Goal: Information Seeking & Learning: Find specific fact

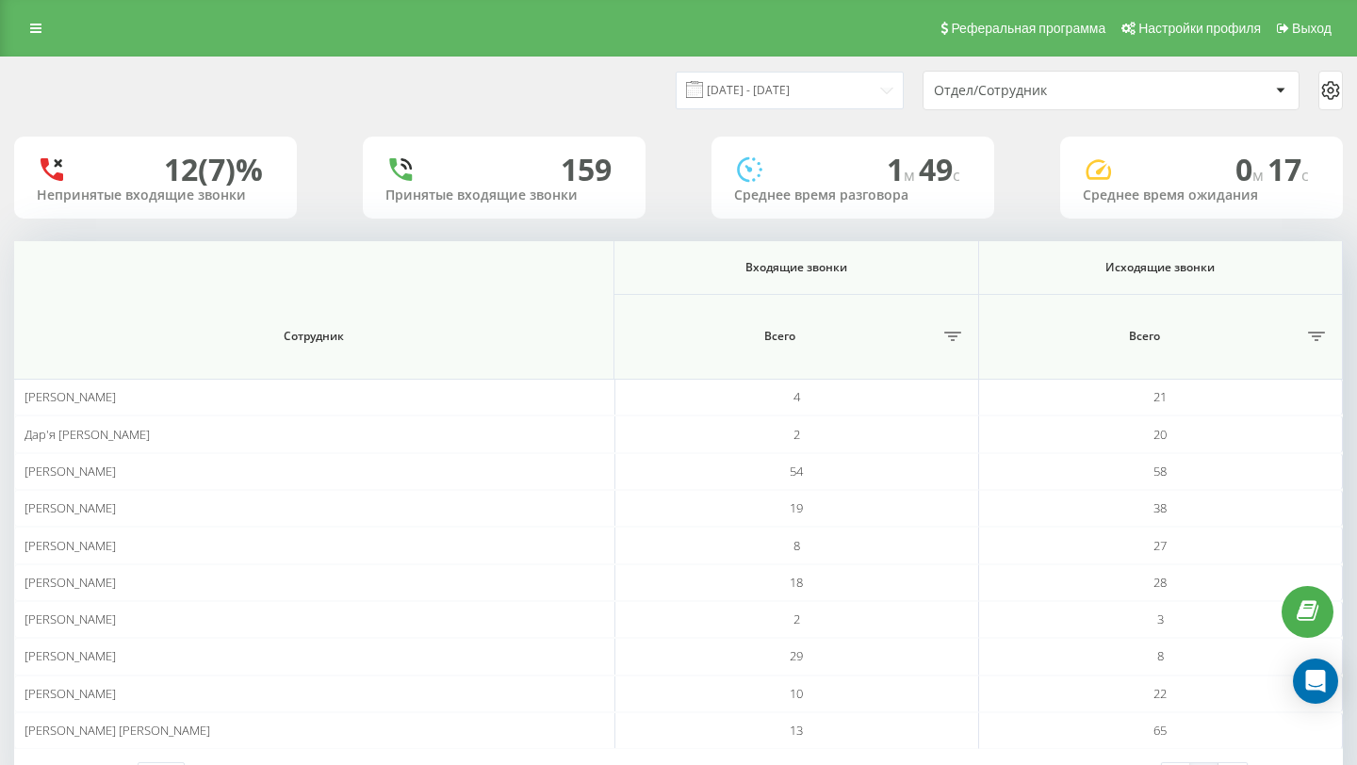
click at [1041, 92] on div "Отдел/Сотрудник" at bounding box center [1046, 91] width 225 height 16
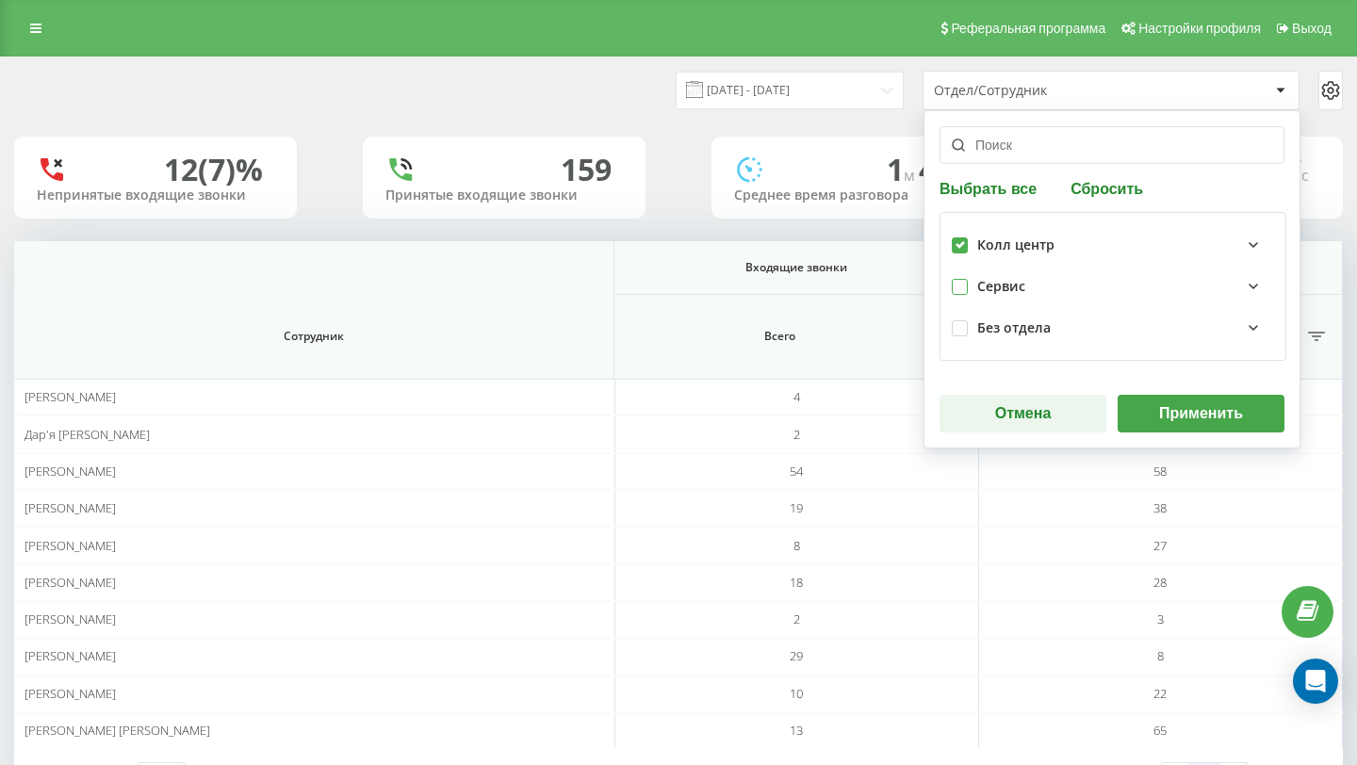
click at [961, 279] on label at bounding box center [960, 279] width 16 height 0
checkbox input "true"
click at [1180, 408] on button "Применить" at bounding box center [1200, 414] width 167 height 38
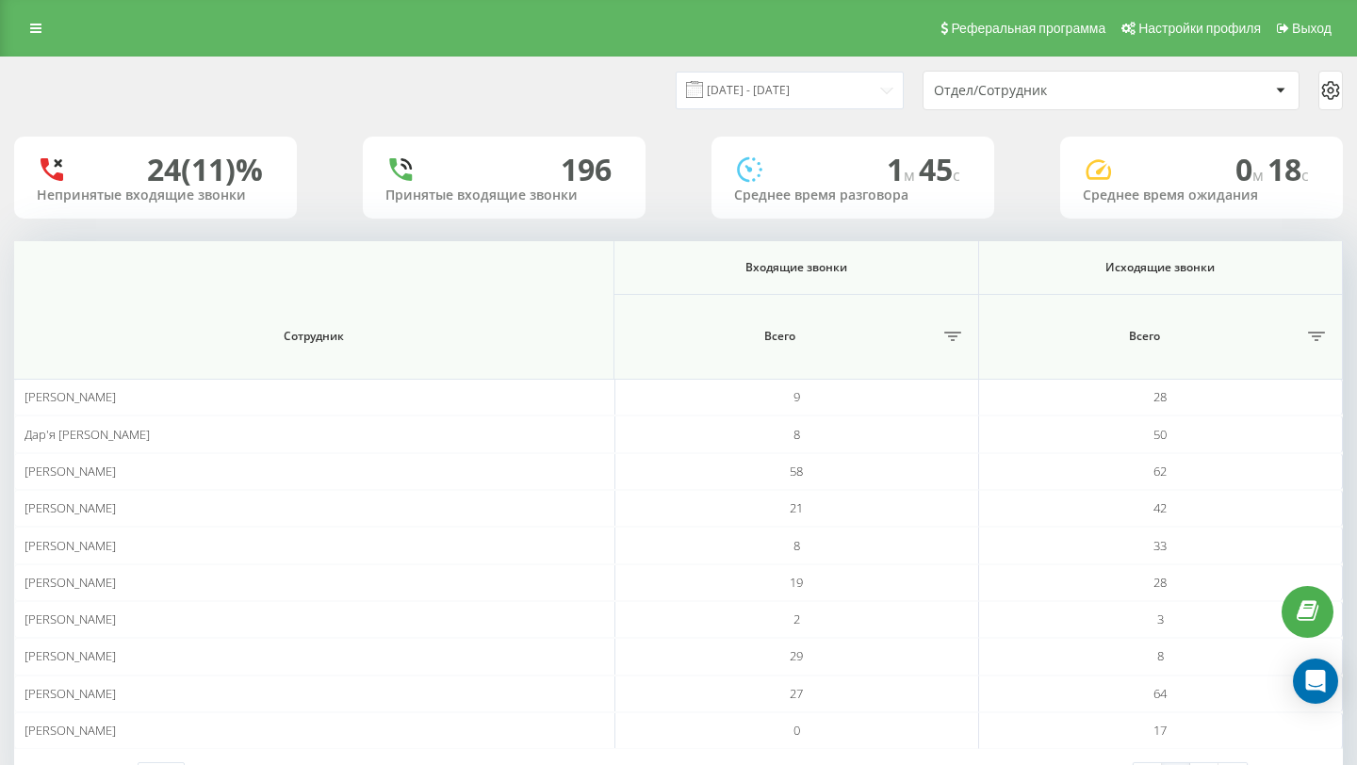
click at [1095, 95] on div "Отдел/Сотрудник" at bounding box center [1046, 91] width 225 height 16
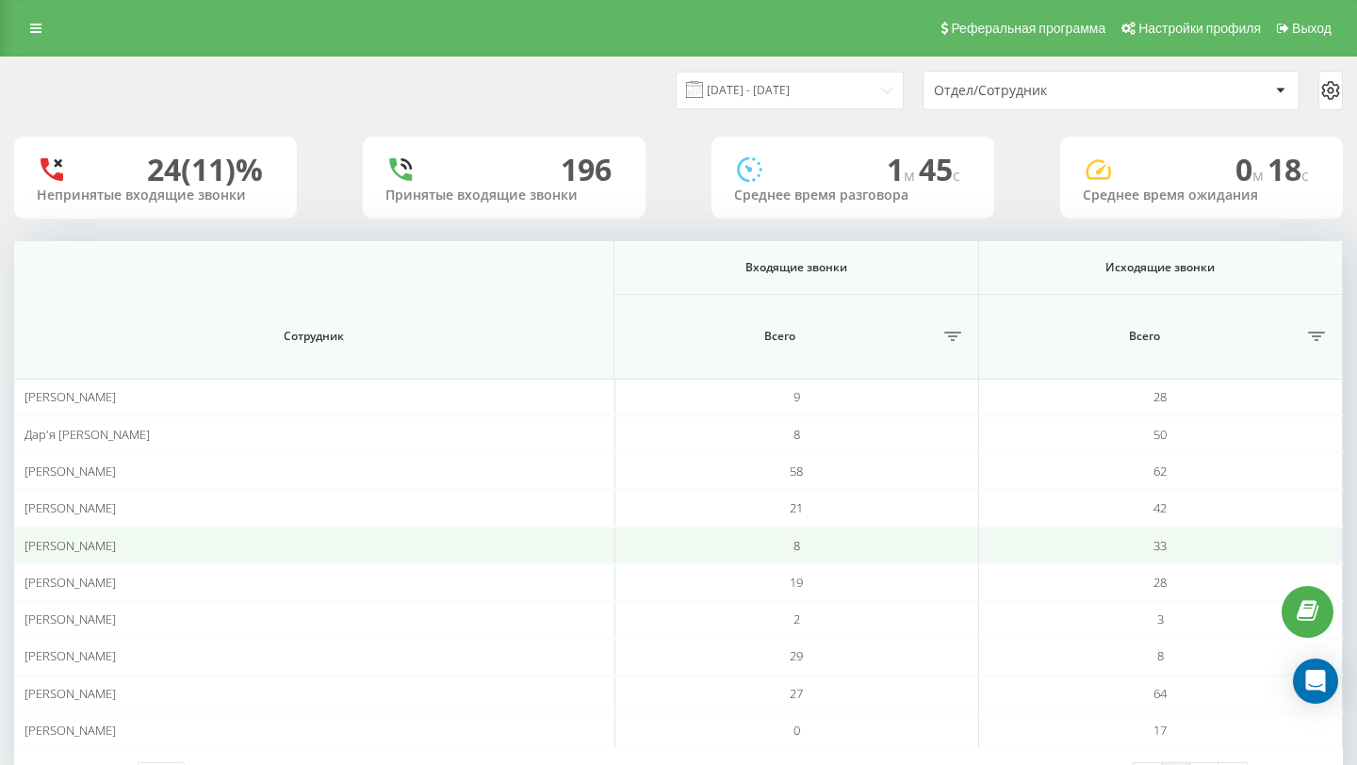
click at [1071, 537] on td "33" at bounding box center [1161, 545] width 364 height 37
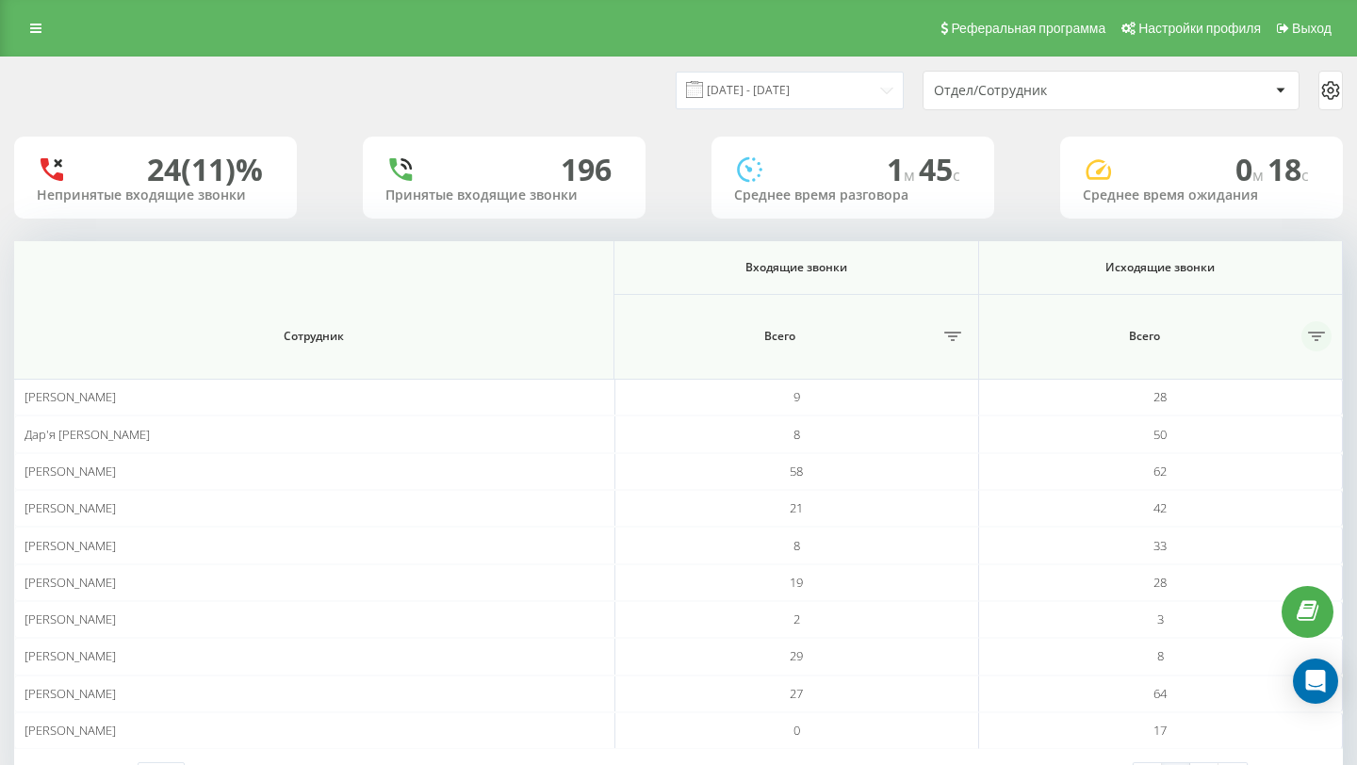
click at [1318, 339] on icon at bounding box center [1316, 336] width 17 height 9
click at [1318, 338] on icon at bounding box center [1316, 336] width 17 height 9
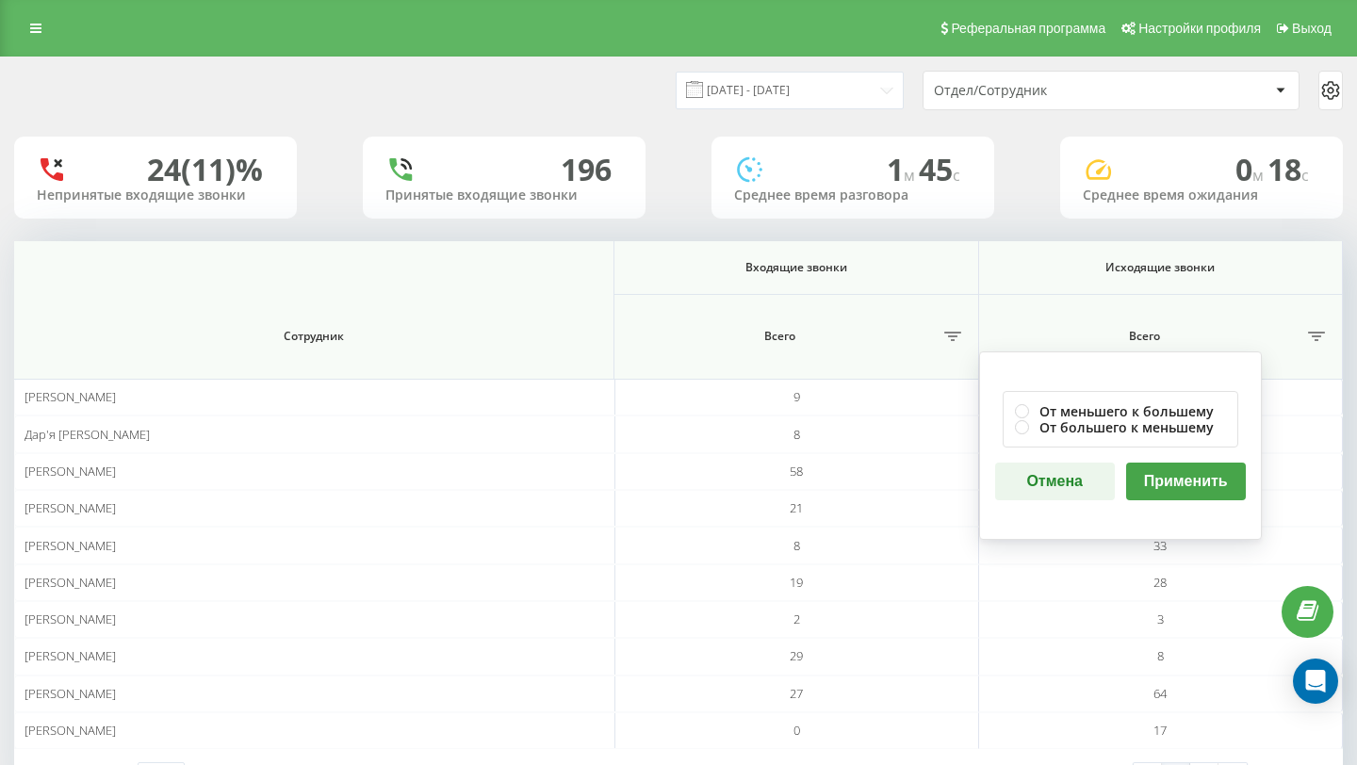
click at [1335, 96] on icon at bounding box center [1330, 90] width 16 height 17
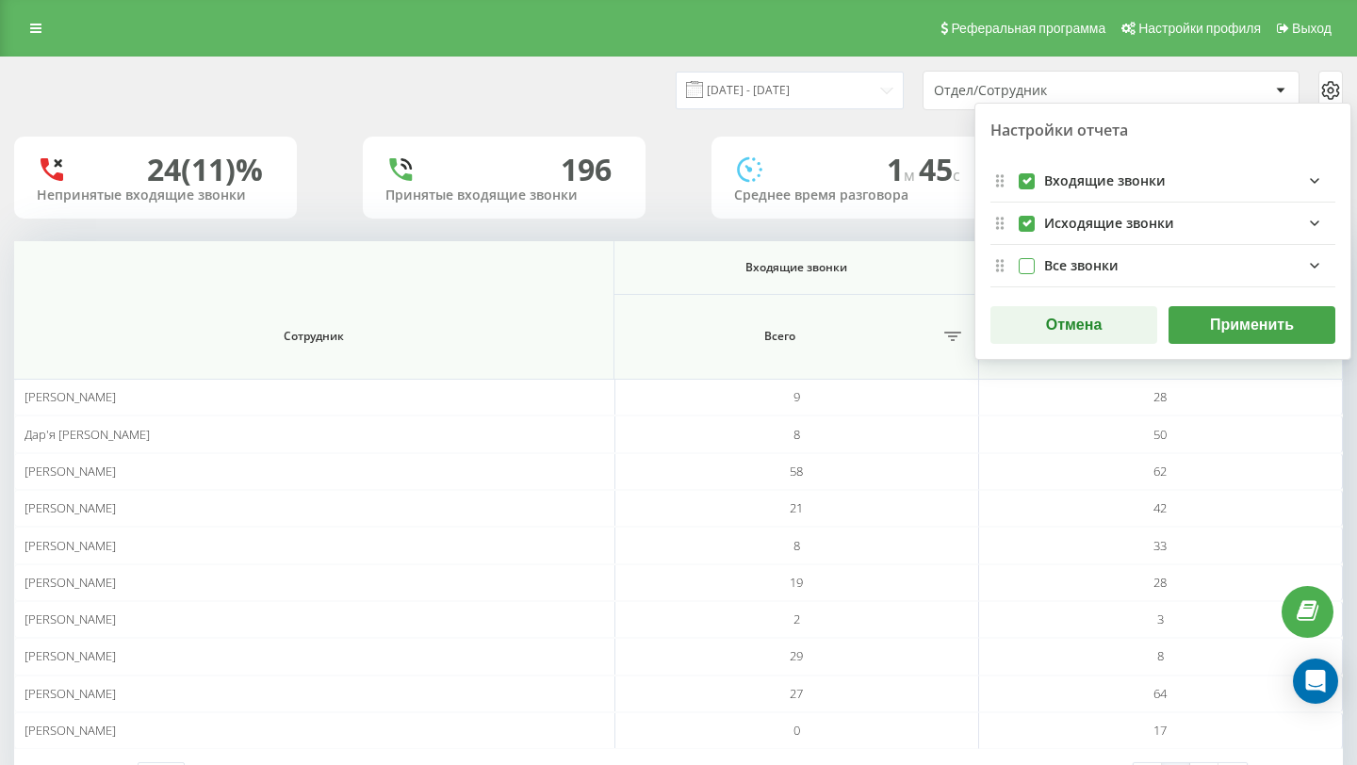
click at [1025, 258] on label "allFields quote list" at bounding box center [1026, 258] width 16 height 0
checkbox input "true"
click at [1307, 260] on icon "allFields quote list" at bounding box center [1314, 265] width 23 height 23
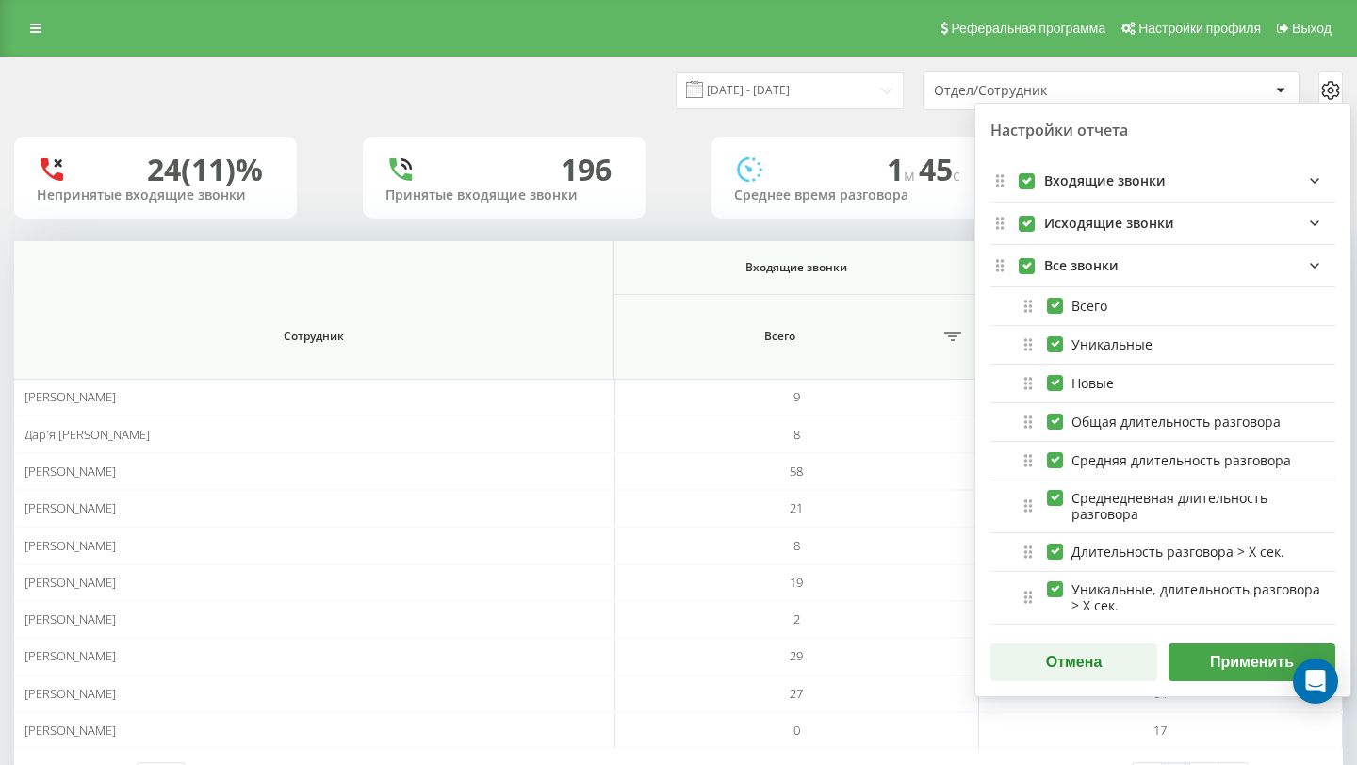
click at [1226, 659] on button "Применить" at bounding box center [1251, 662] width 167 height 38
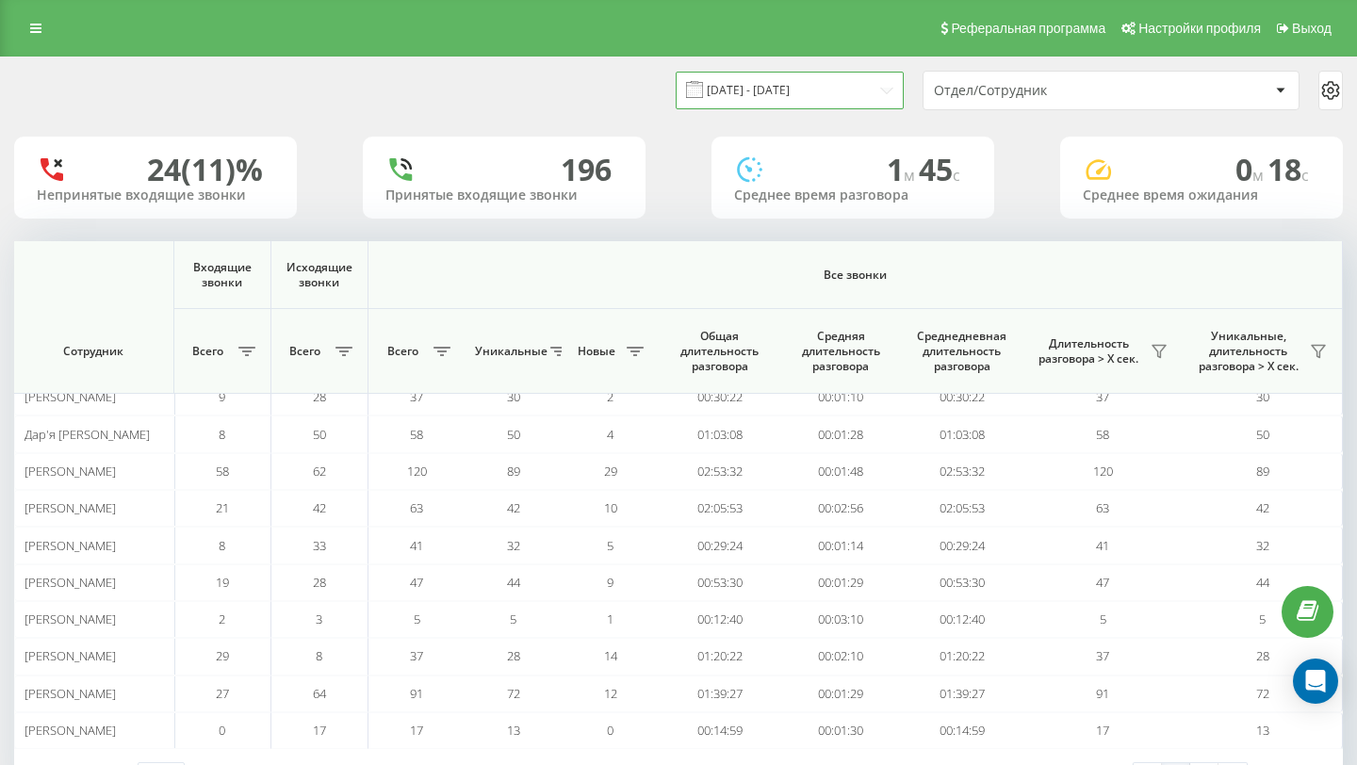
click at [847, 87] on input "[DATE] - [DATE]" at bounding box center [790, 90] width 228 height 37
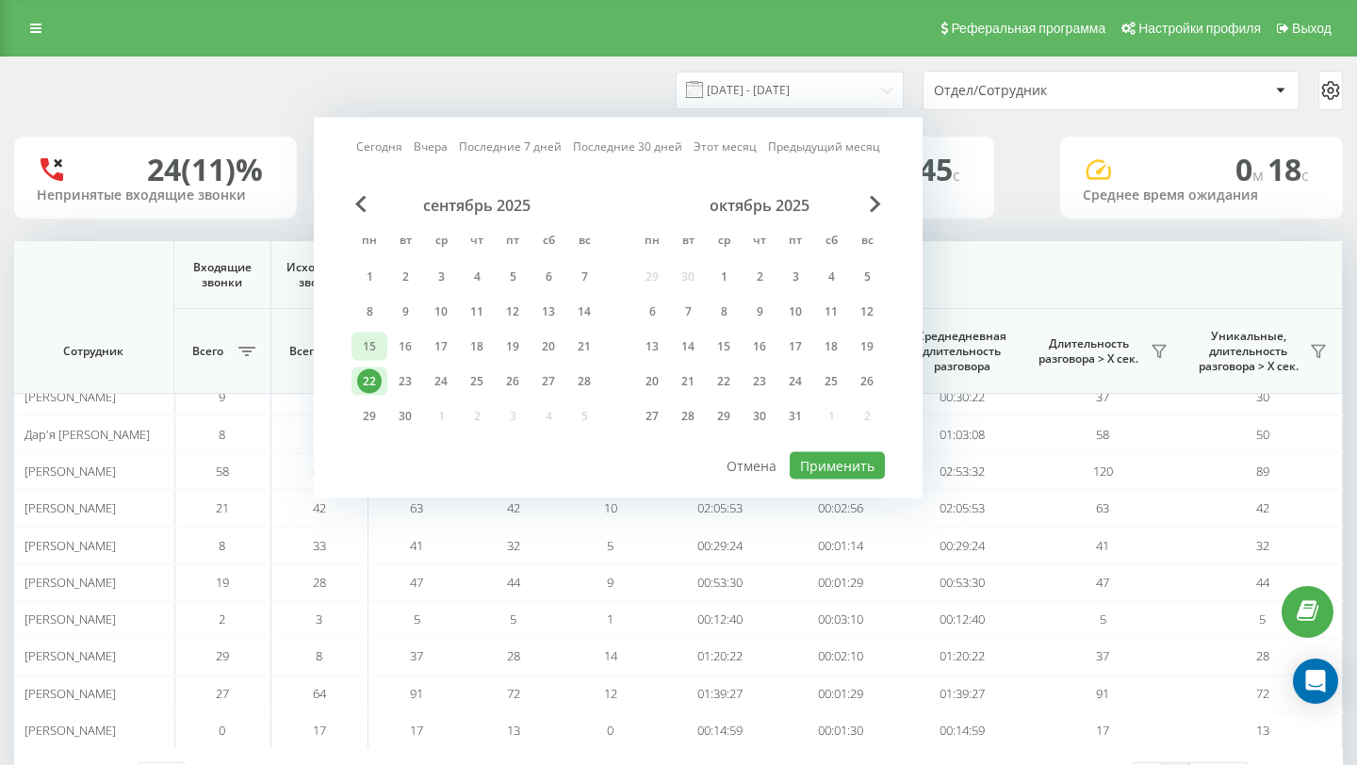
click at [373, 347] on div "15" at bounding box center [369, 346] width 24 height 24
click at [828, 467] on button "Применить" at bounding box center [837, 465] width 95 height 27
type input "[DATE] - [DATE]"
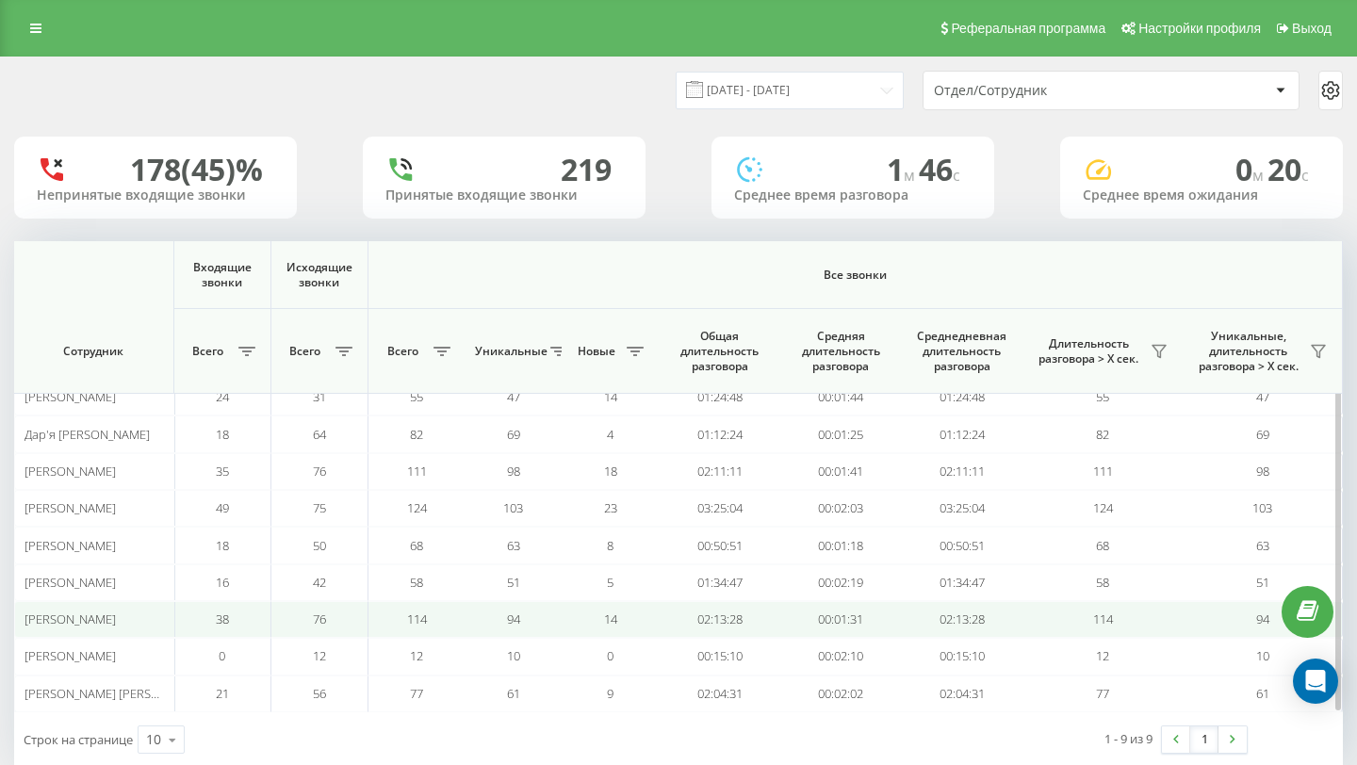
scroll to position [40, 0]
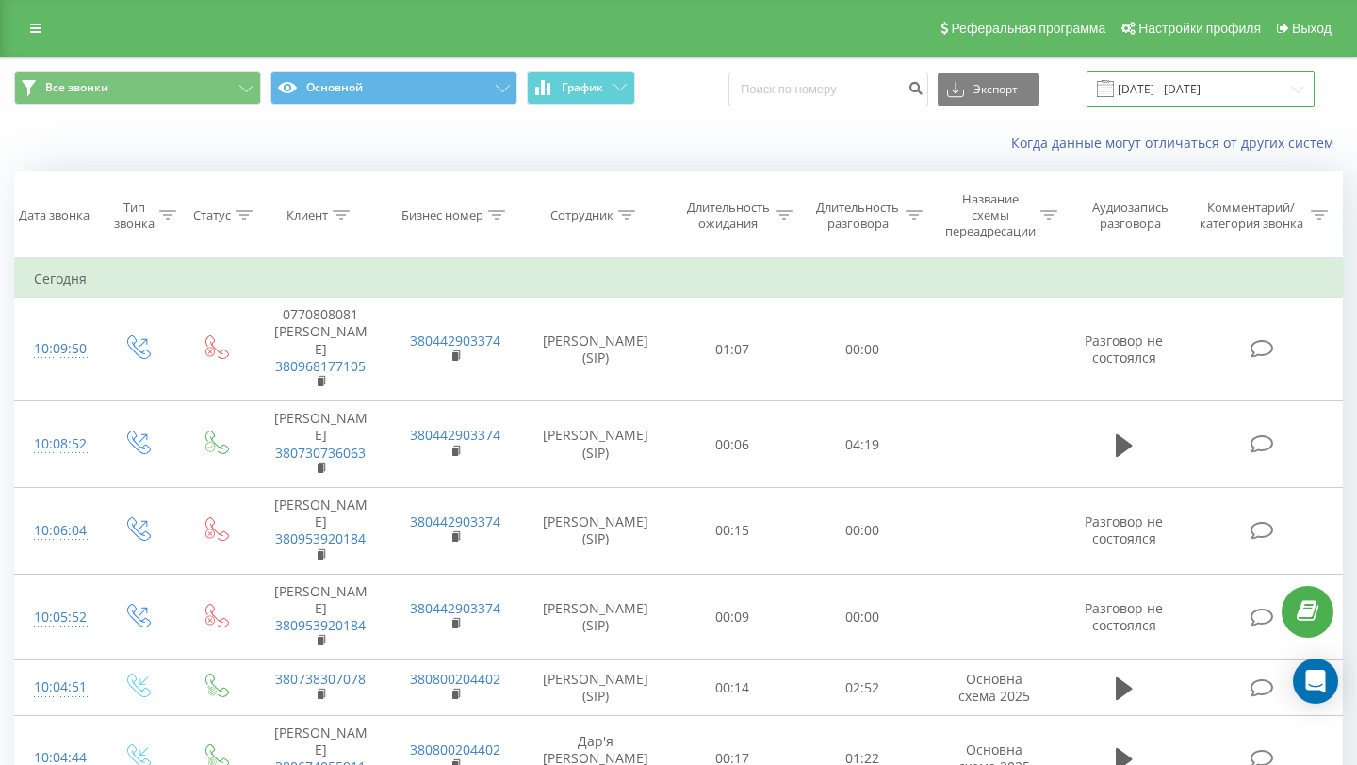
click at [1190, 99] on input "23.08.2025 - 23.09.2025" at bounding box center [1200, 89] width 228 height 37
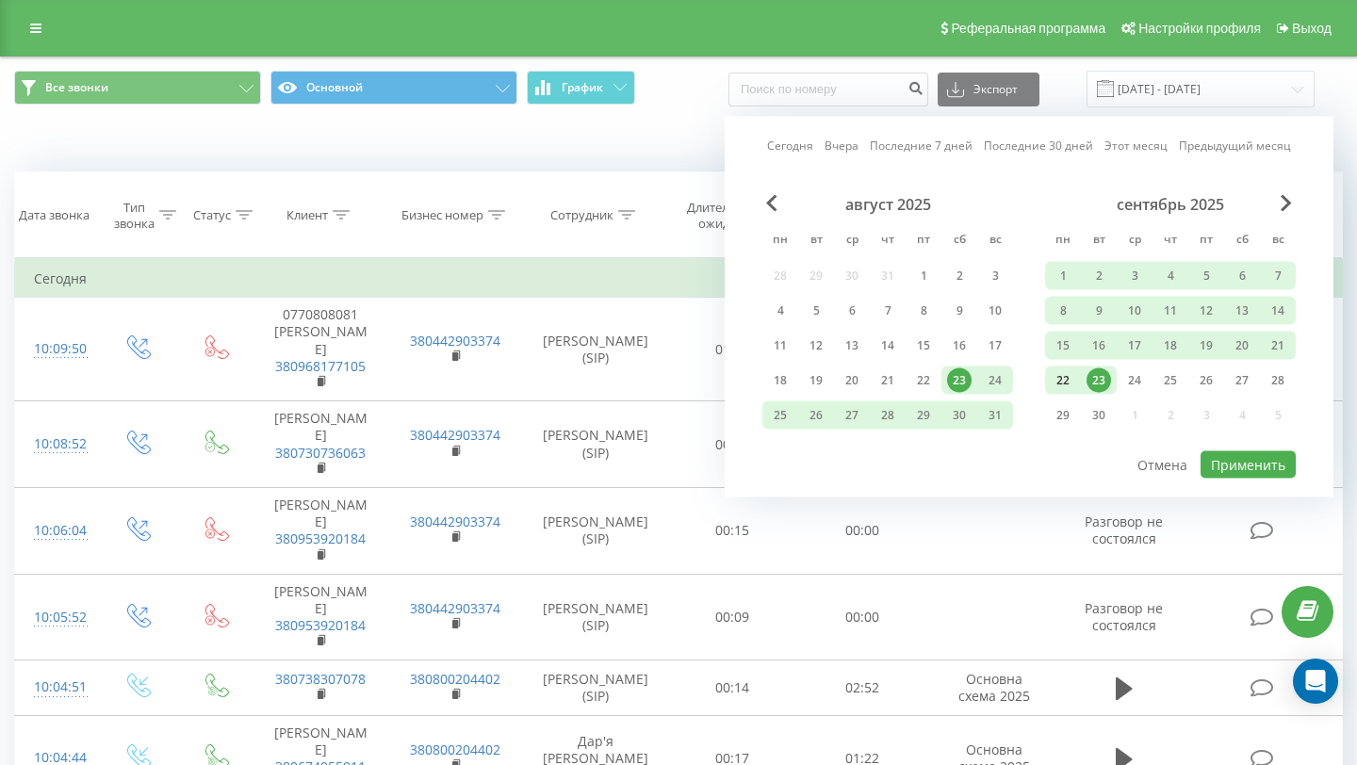
click at [1067, 372] on div "22" at bounding box center [1062, 380] width 24 height 24
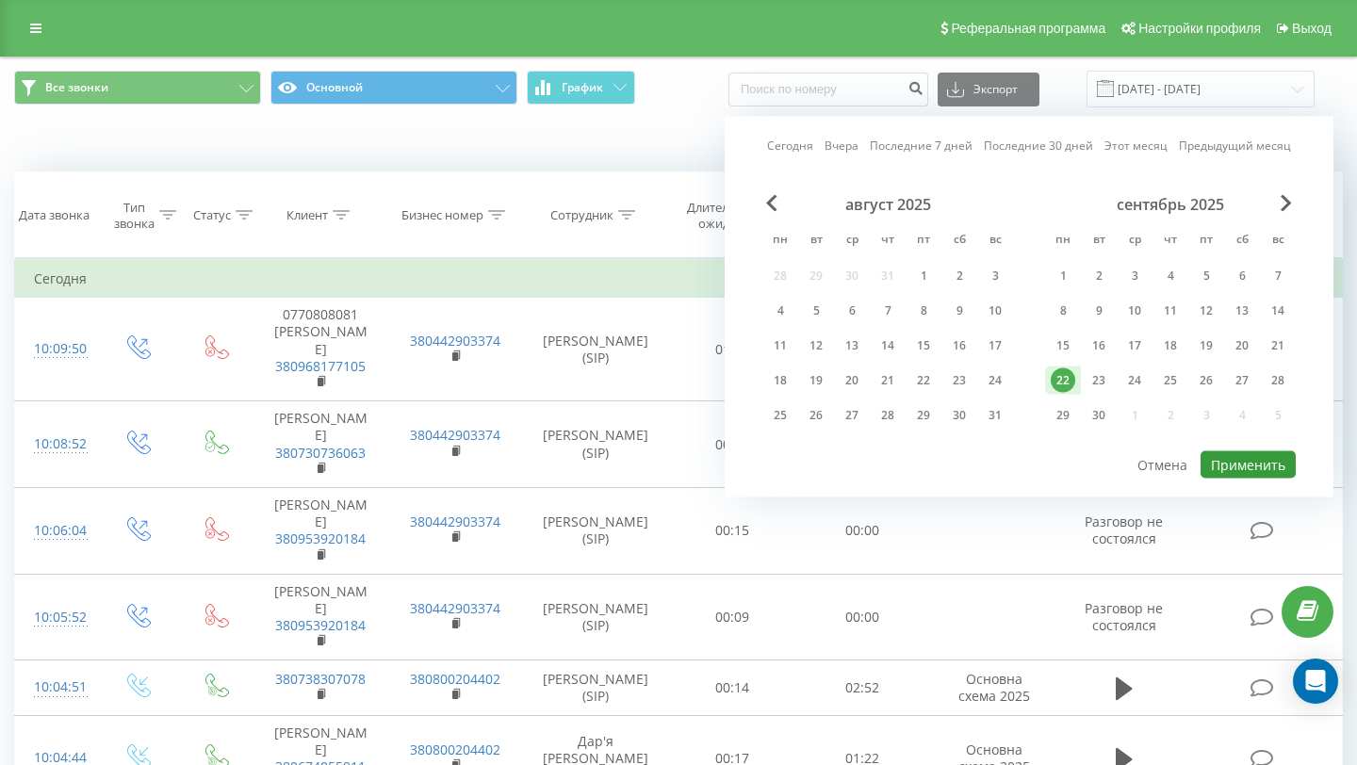
click at [1259, 464] on button "Применить" at bounding box center [1247, 464] width 95 height 27
type input "[DATE] - [DATE]"
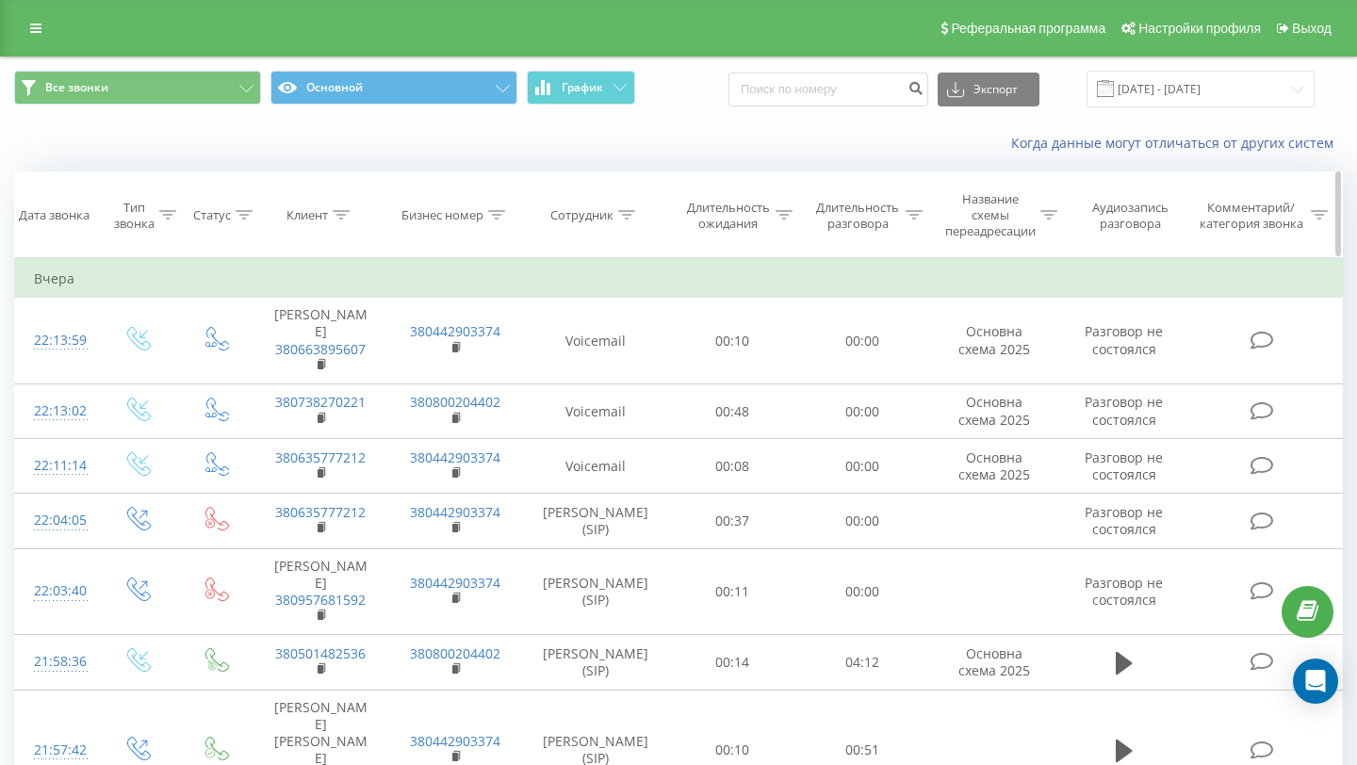
click at [601, 217] on div "Сотрудник" at bounding box center [581, 215] width 63 height 16
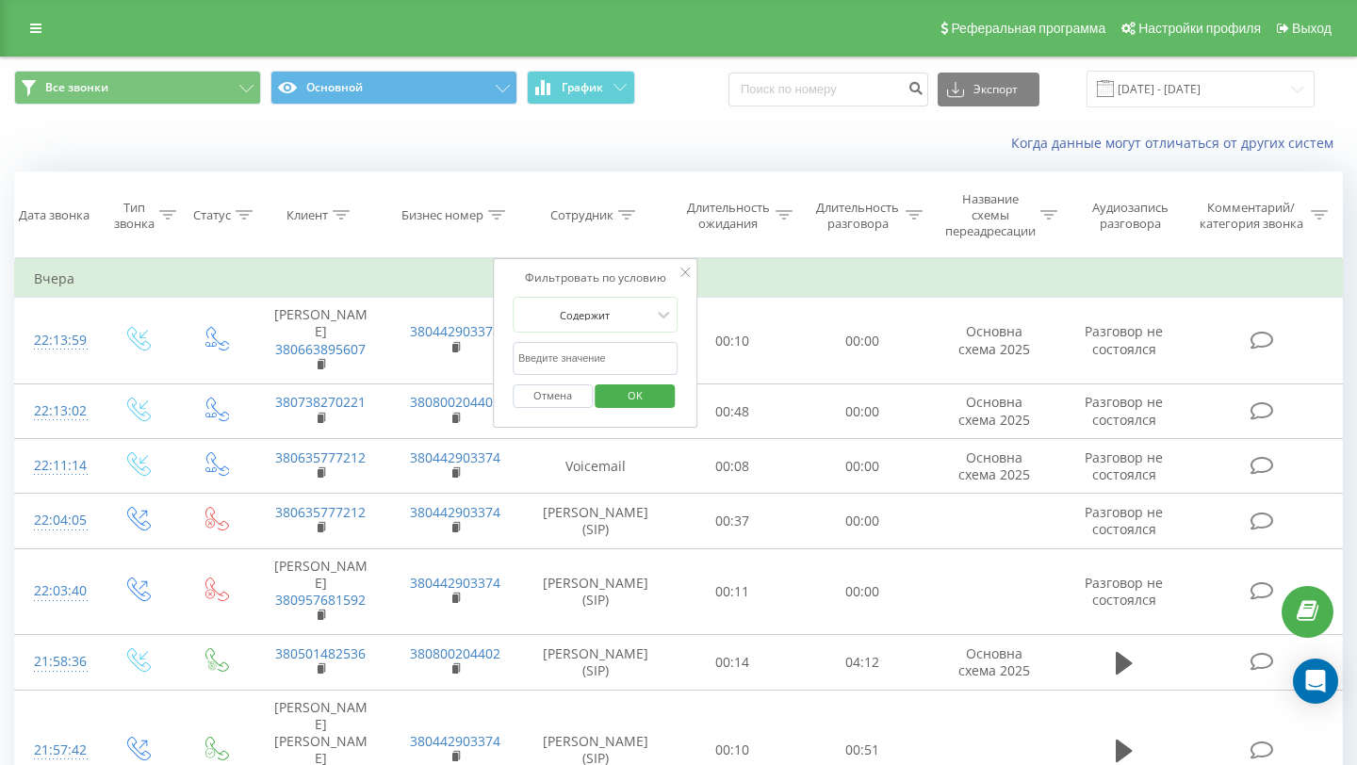
click at [595, 363] on input "text" at bounding box center [596, 358] width 166 height 33
type input "дарина сіренко"
click button "OK" at bounding box center [635, 396] width 80 height 24
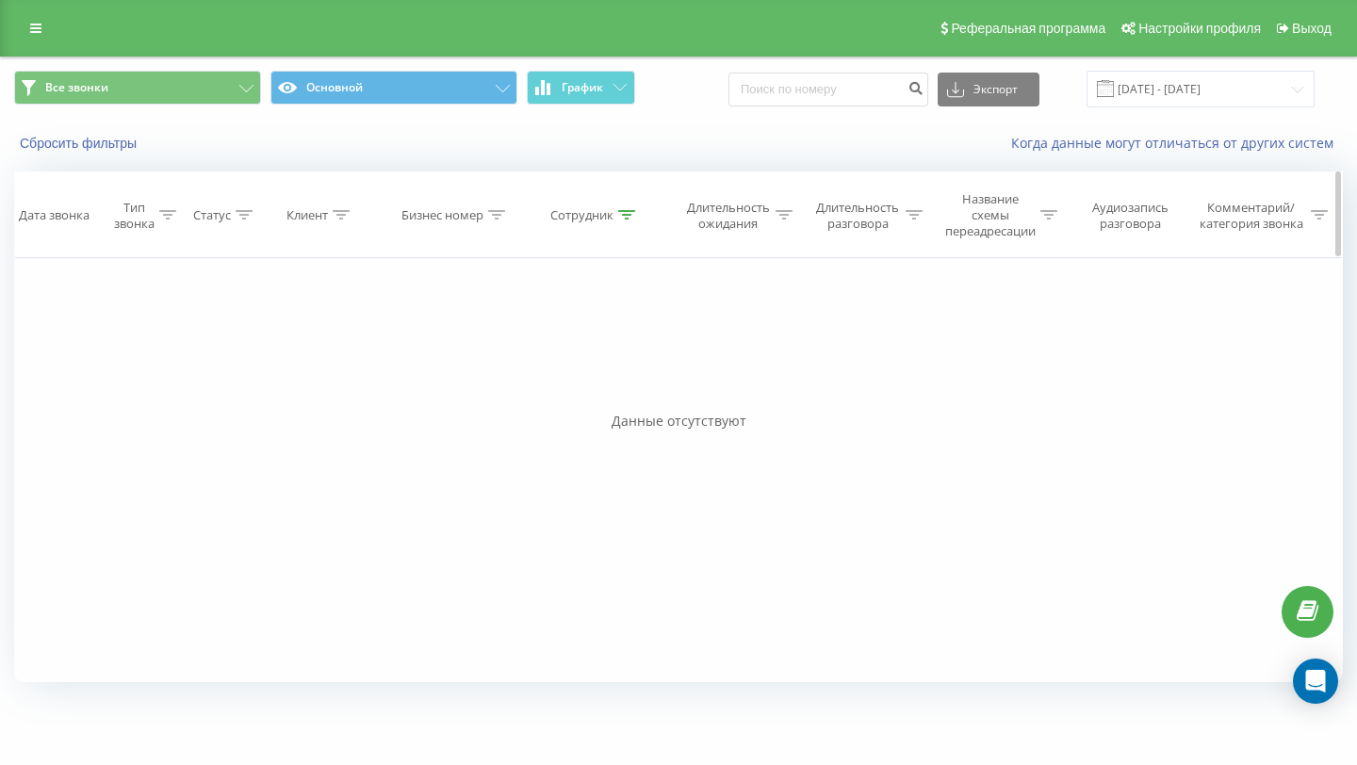
click at [598, 207] on div "Сотрудник" at bounding box center [581, 215] width 63 height 16
drag, startPoint x: 611, startPoint y: 357, endPoint x: 500, endPoint y: 353, distance: 110.3
click at [500, 353] on div "Фильтровать по условию Содержит дарина сіренко Отмена OK" at bounding box center [595, 343] width 205 height 170
click at [635, 403] on span "OK" at bounding box center [635, 395] width 53 height 29
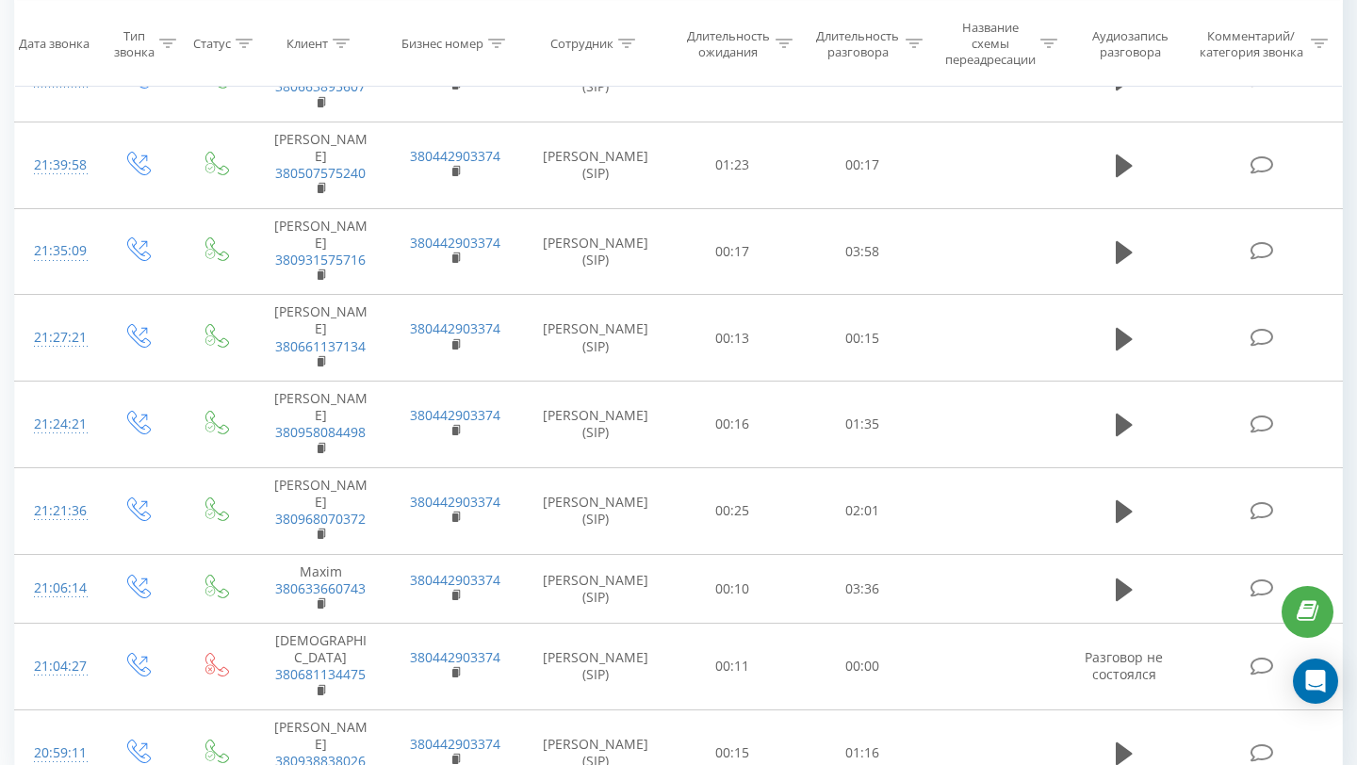
scroll to position [1518, 0]
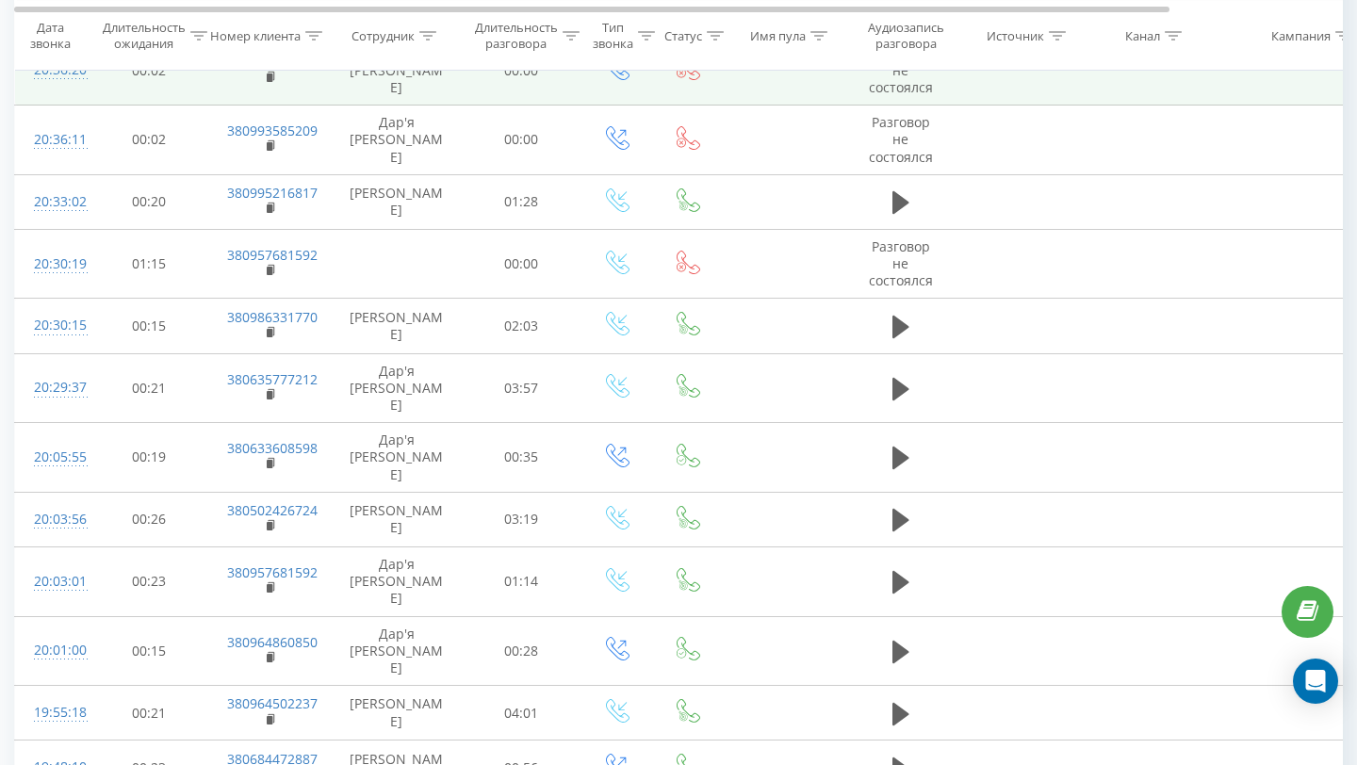
scroll to position [1031, 0]
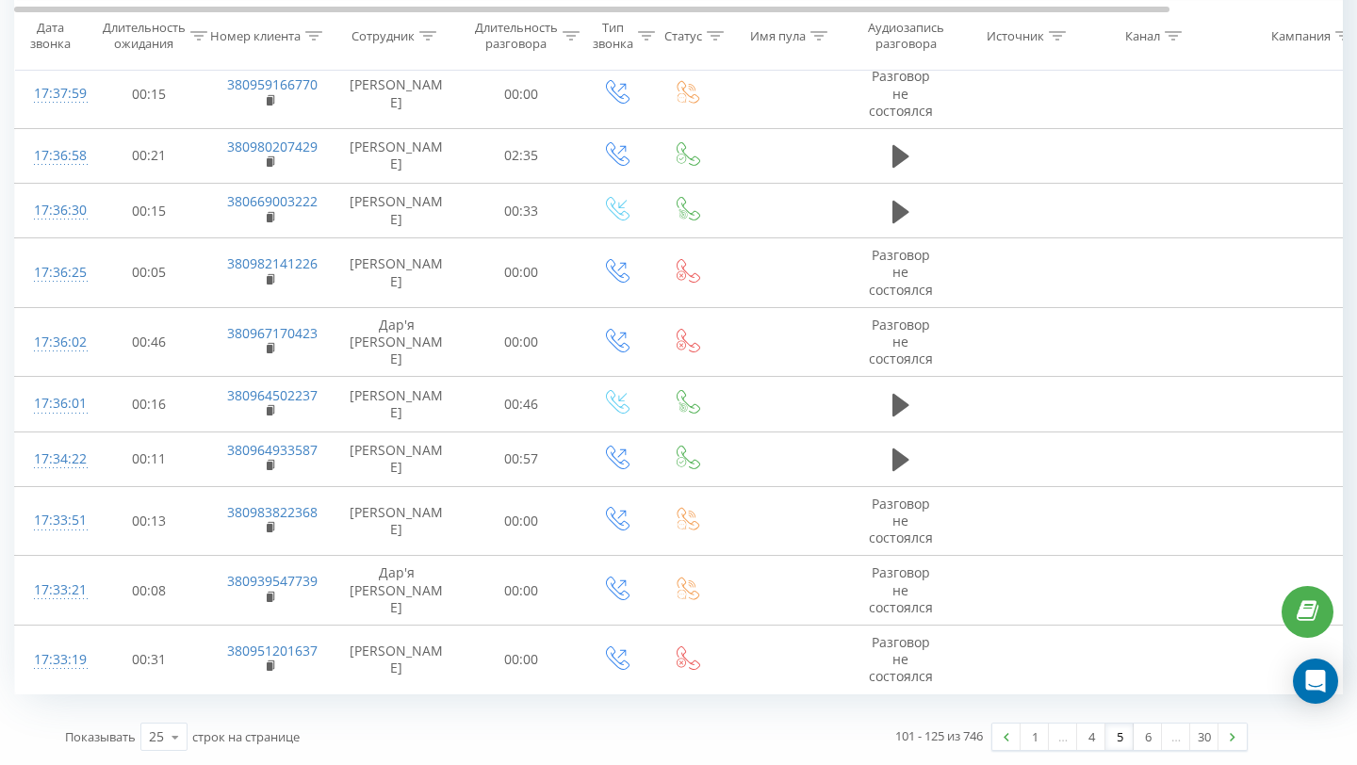
scroll to position [1431, 0]
click at [1148, 741] on link "6" at bounding box center [1147, 737] width 28 height 26
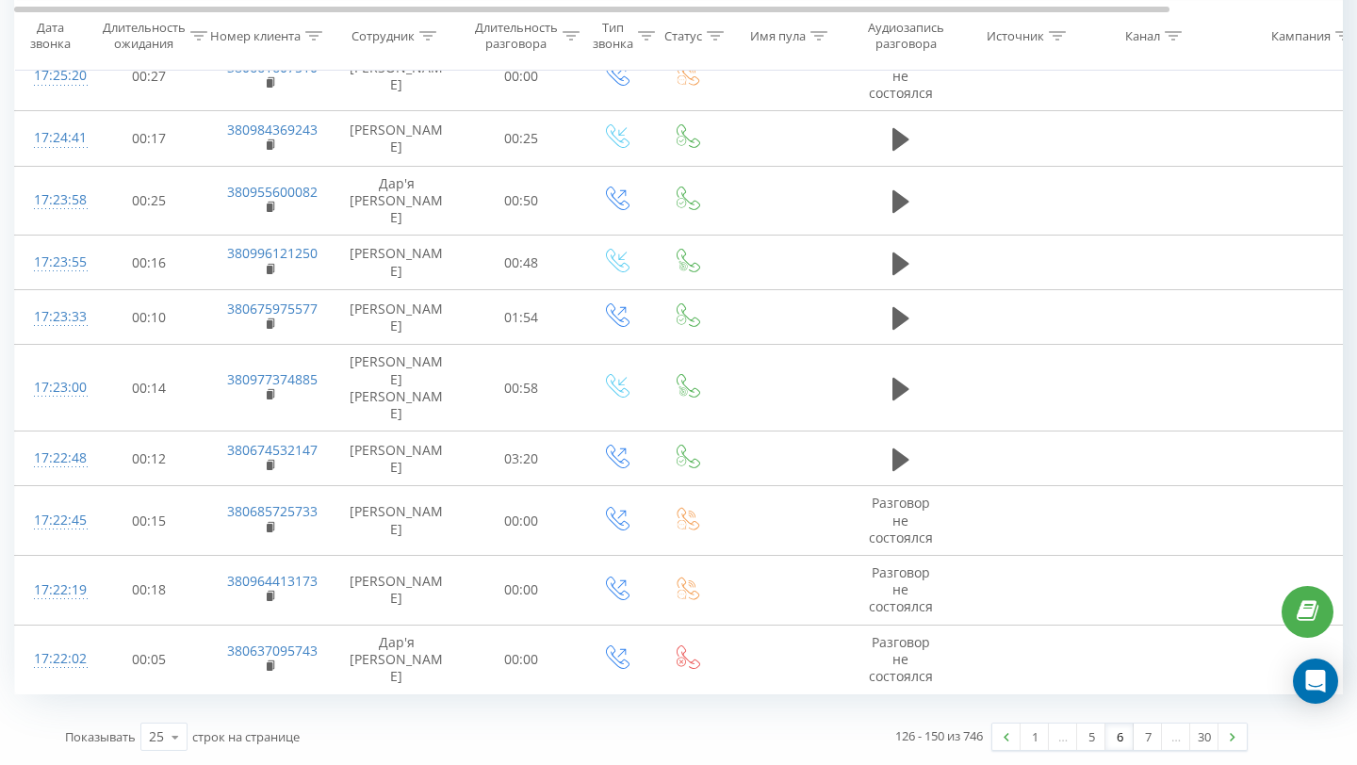
scroll to position [1414, 0]
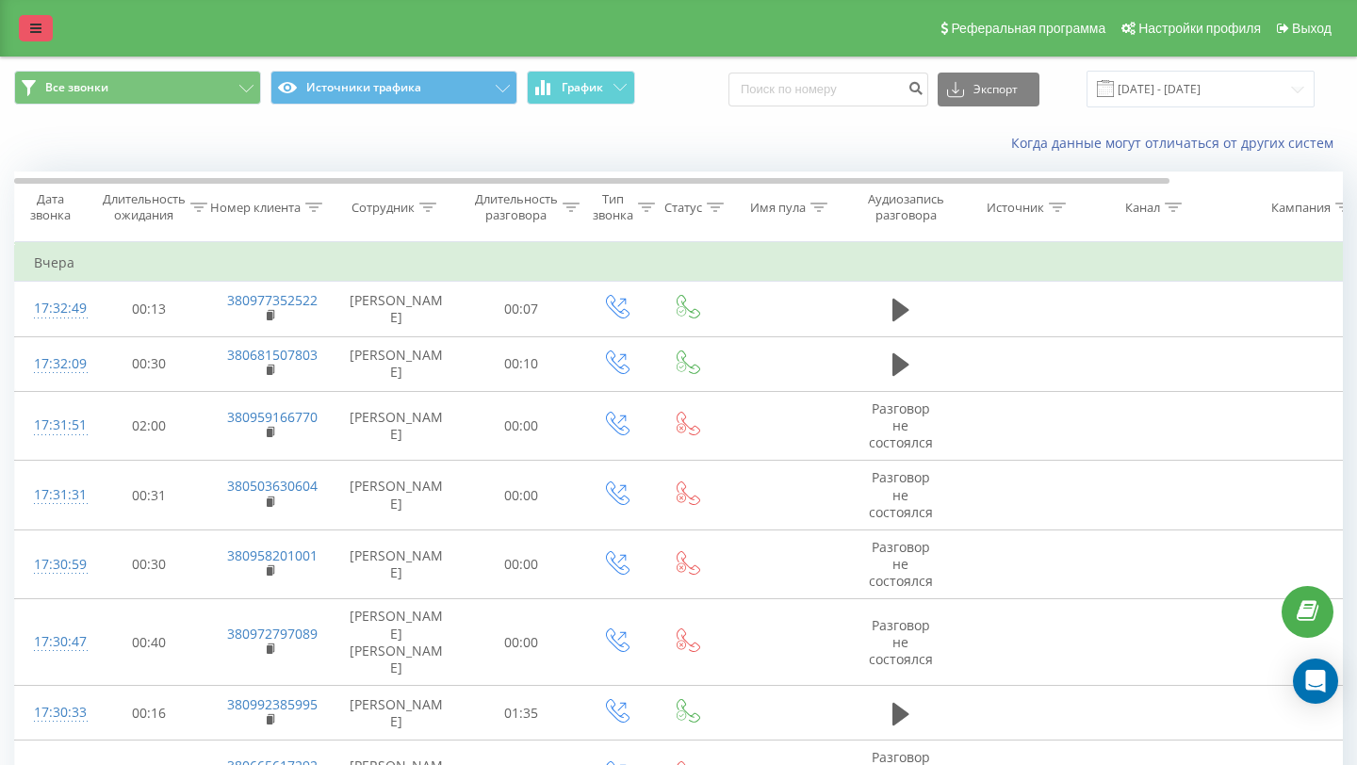
click at [26, 16] on link at bounding box center [36, 28] width 34 height 26
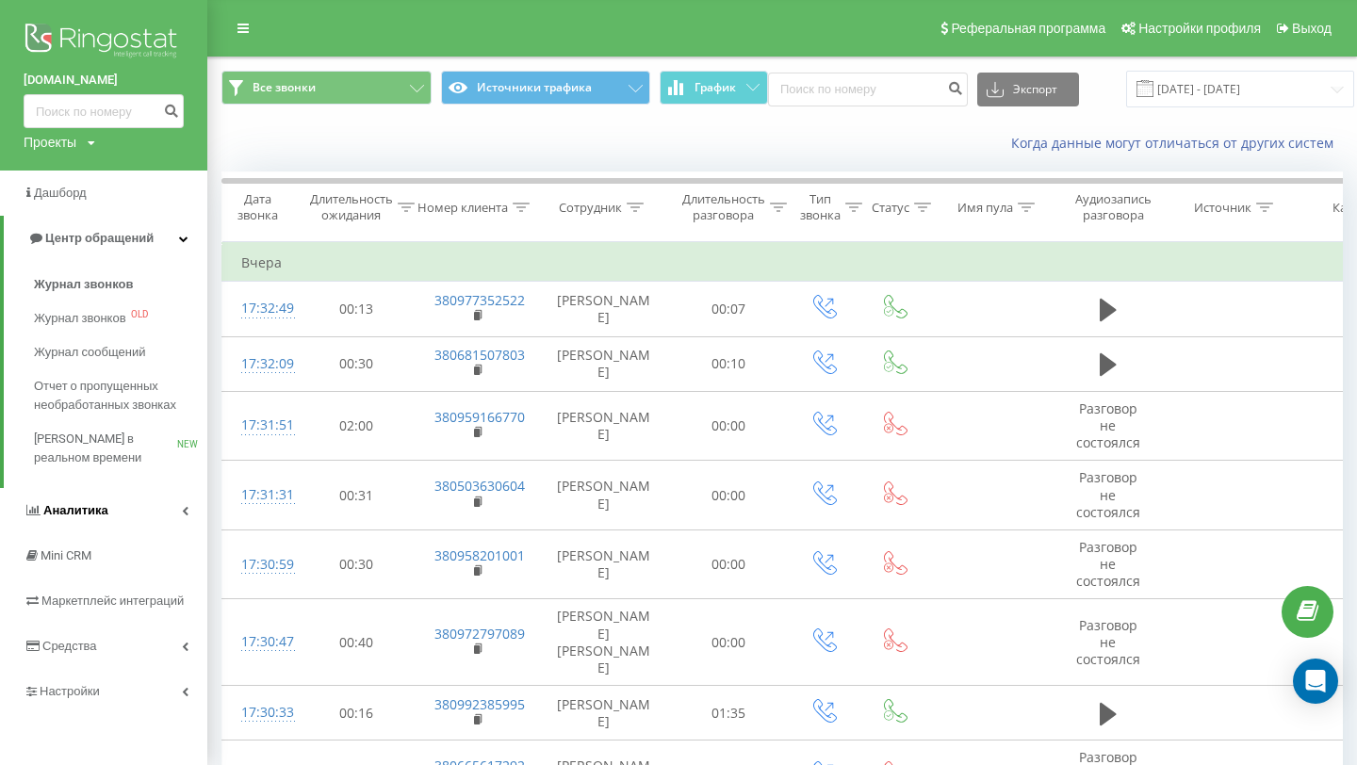
click at [71, 515] on span "Аналитика" at bounding box center [75, 510] width 65 height 14
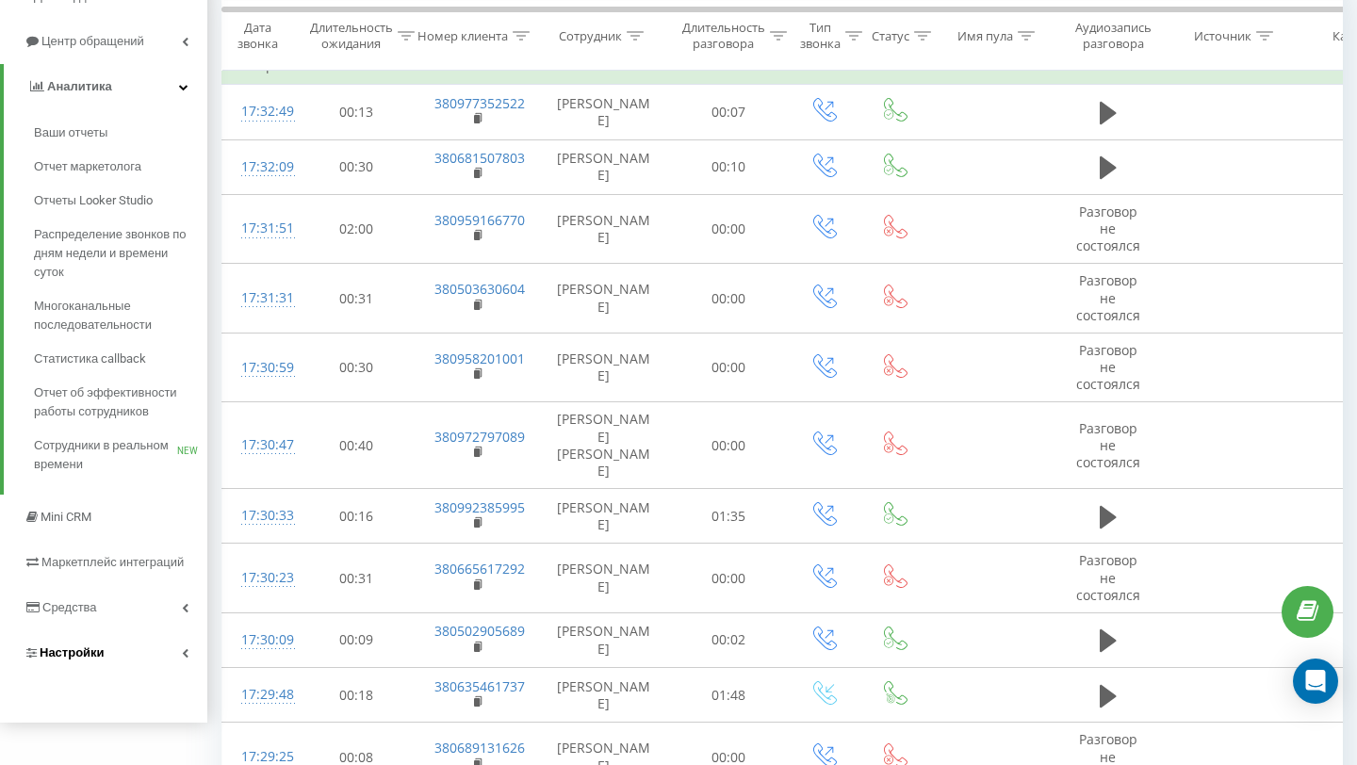
click at [105, 657] on link "Настройки" at bounding box center [103, 652] width 207 height 45
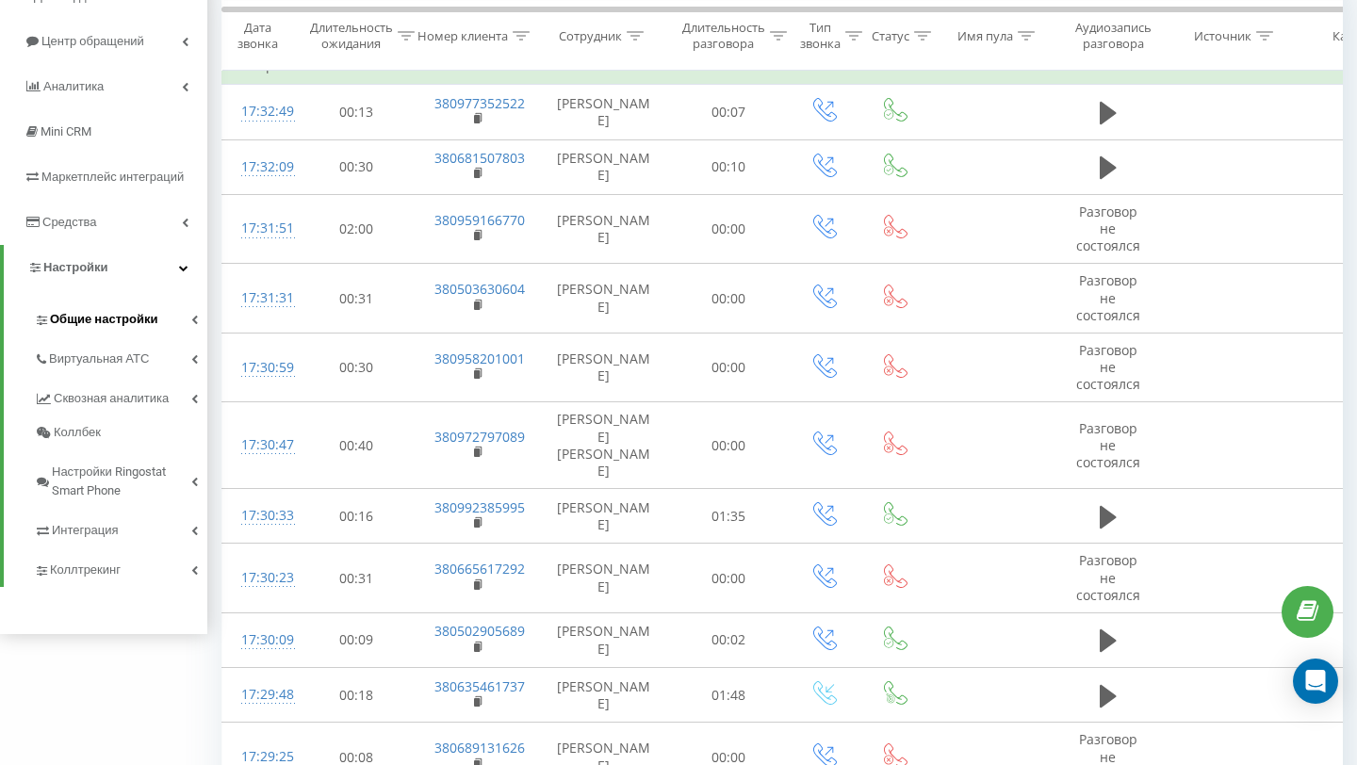
click at [133, 317] on span "Общие настройки" at bounding box center [103, 319] width 107 height 19
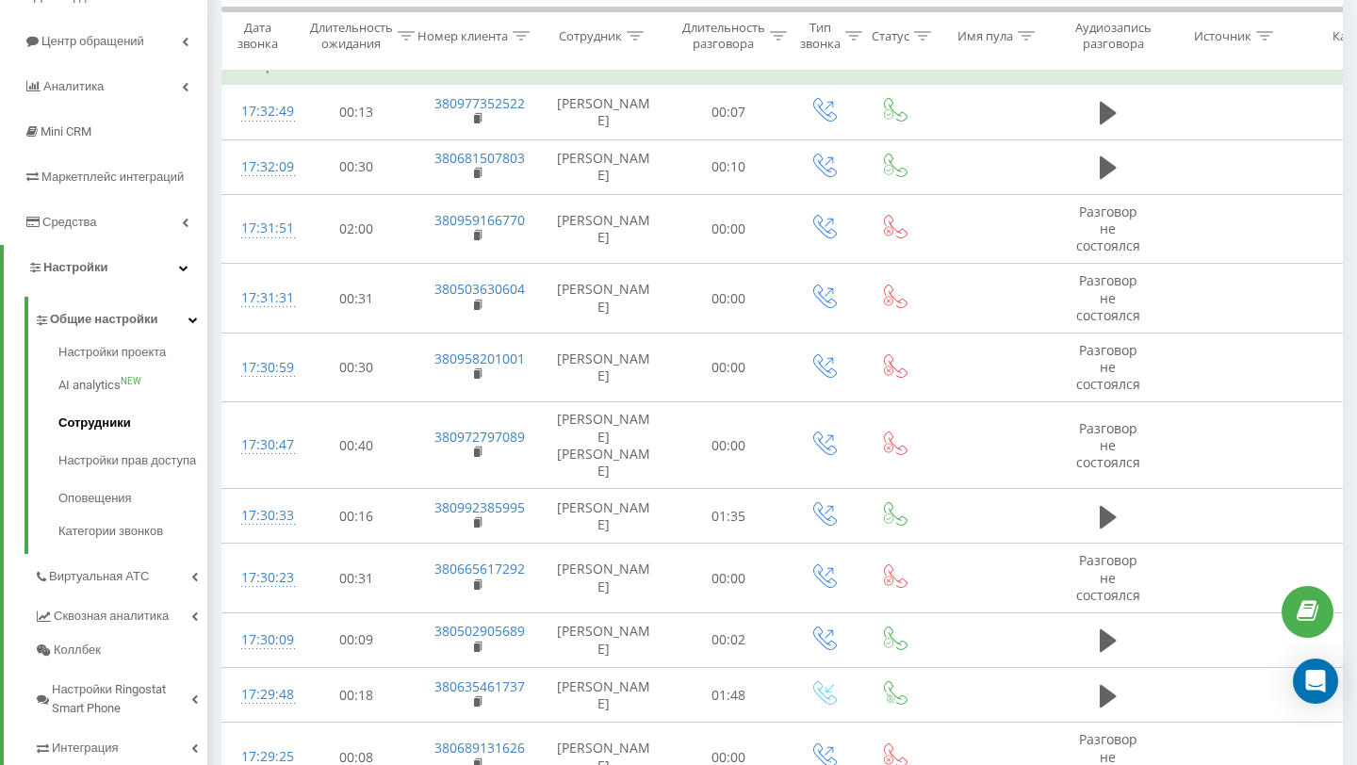
click at [97, 429] on span "Сотрудники" at bounding box center [94, 423] width 73 height 19
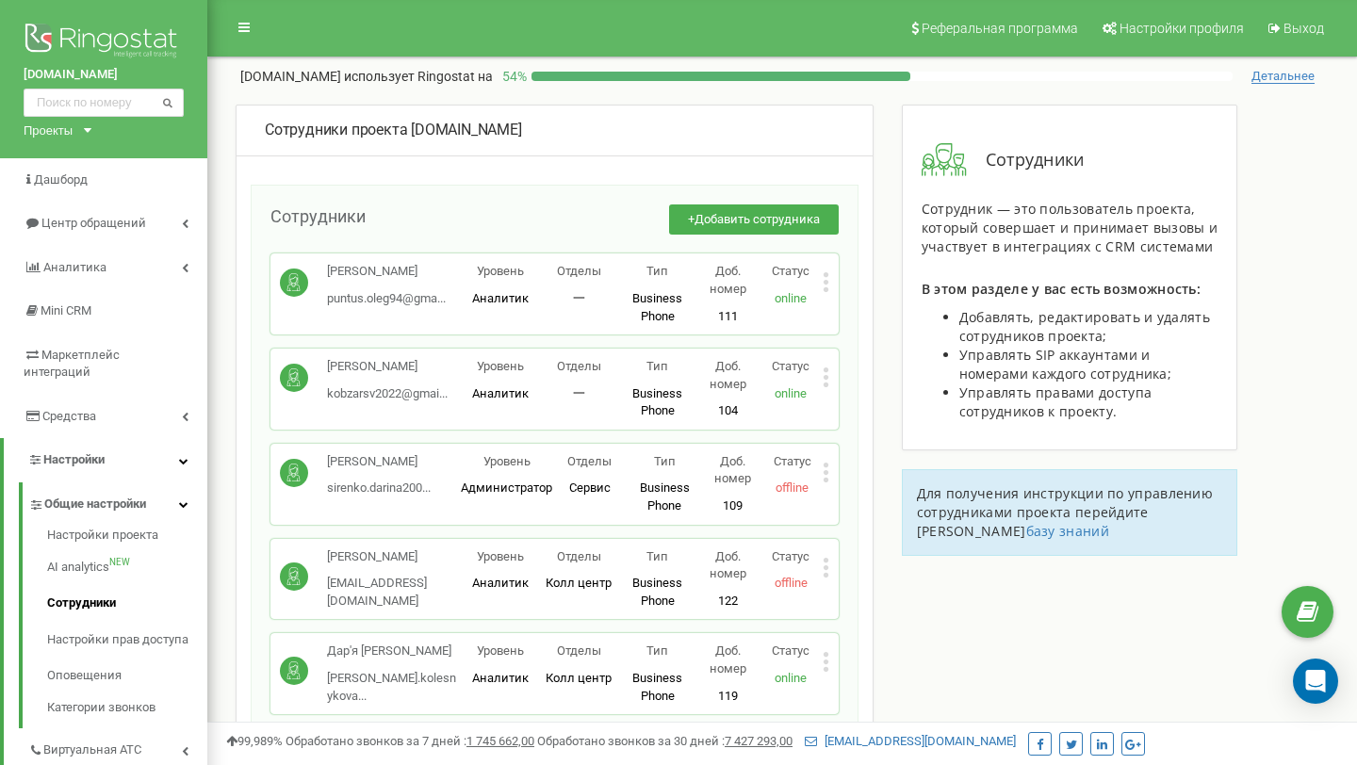
drag, startPoint x: 411, startPoint y: 478, endPoint x: 320, endPoint y: 463, distance: 91.7
click at [319, 462] on div "Сіренко Даріна Костянтинівна sirenko.darina200... sirenko.darina2003@gmail.com" at bounding box center [370, 475] width 181 height 44
copy p "[PERSON_NAME]"
click at [91, 218] on span "Центр обращений" at bounding box center [92, 223] width 103 height 14
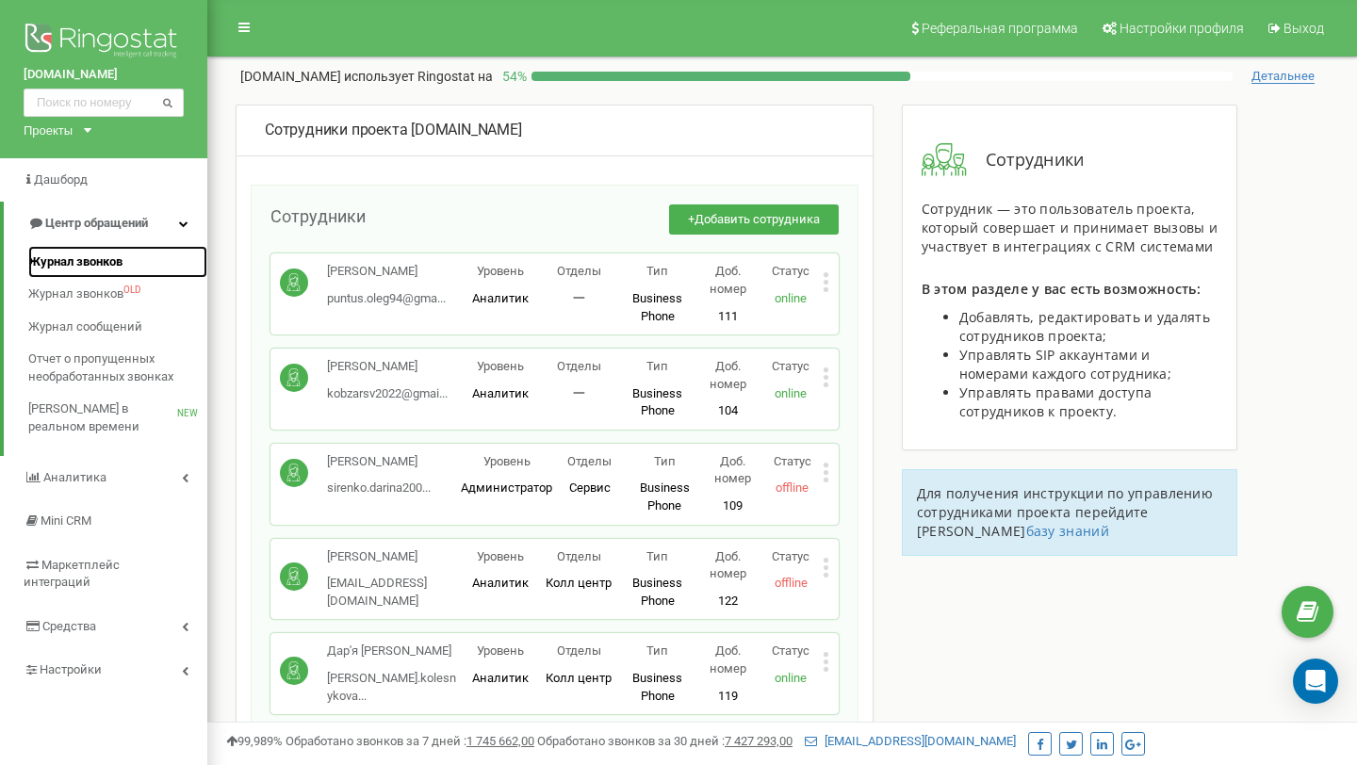
click at [104, 255] on span "Журнал звонков" at bounding box center [75, 262] width 94 height 18
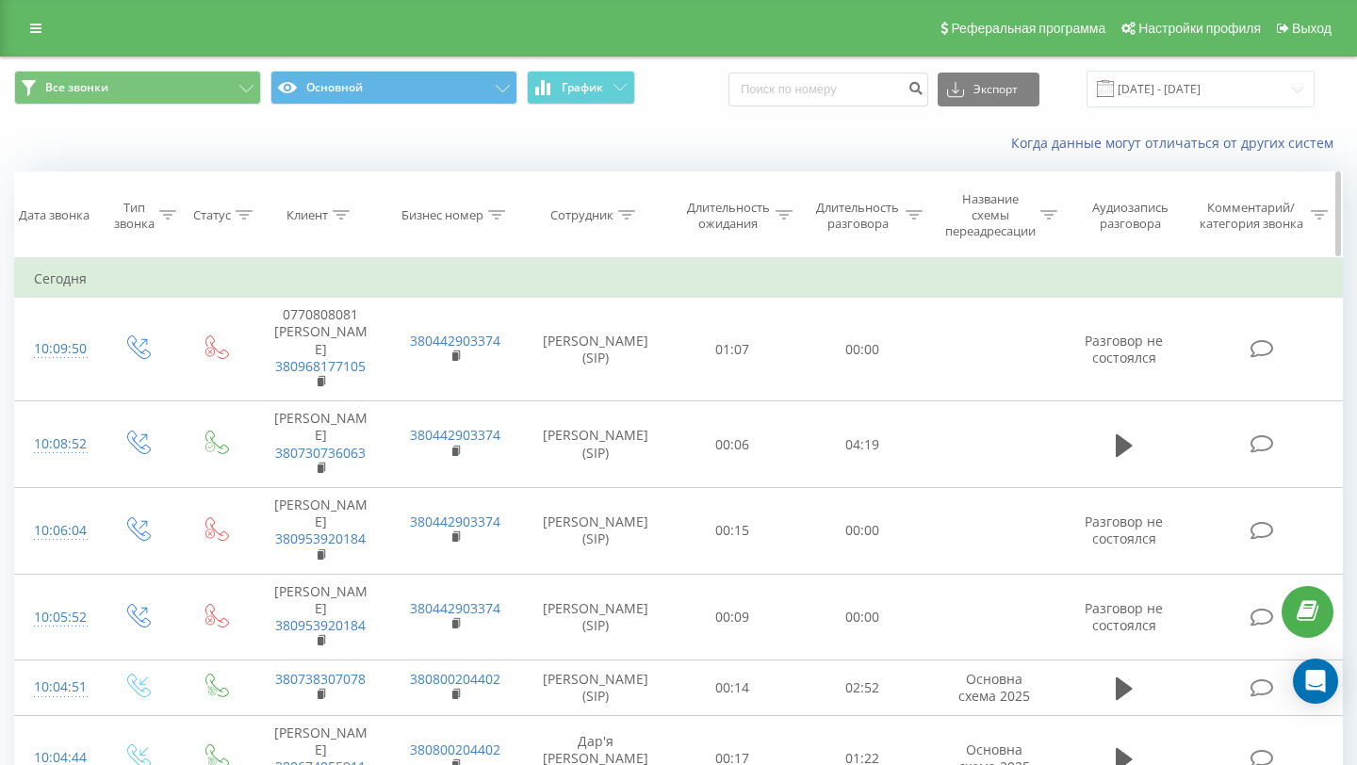
click at [325, 213] on div "Клиент" at bounding box center [306, 215] width 41 height 16
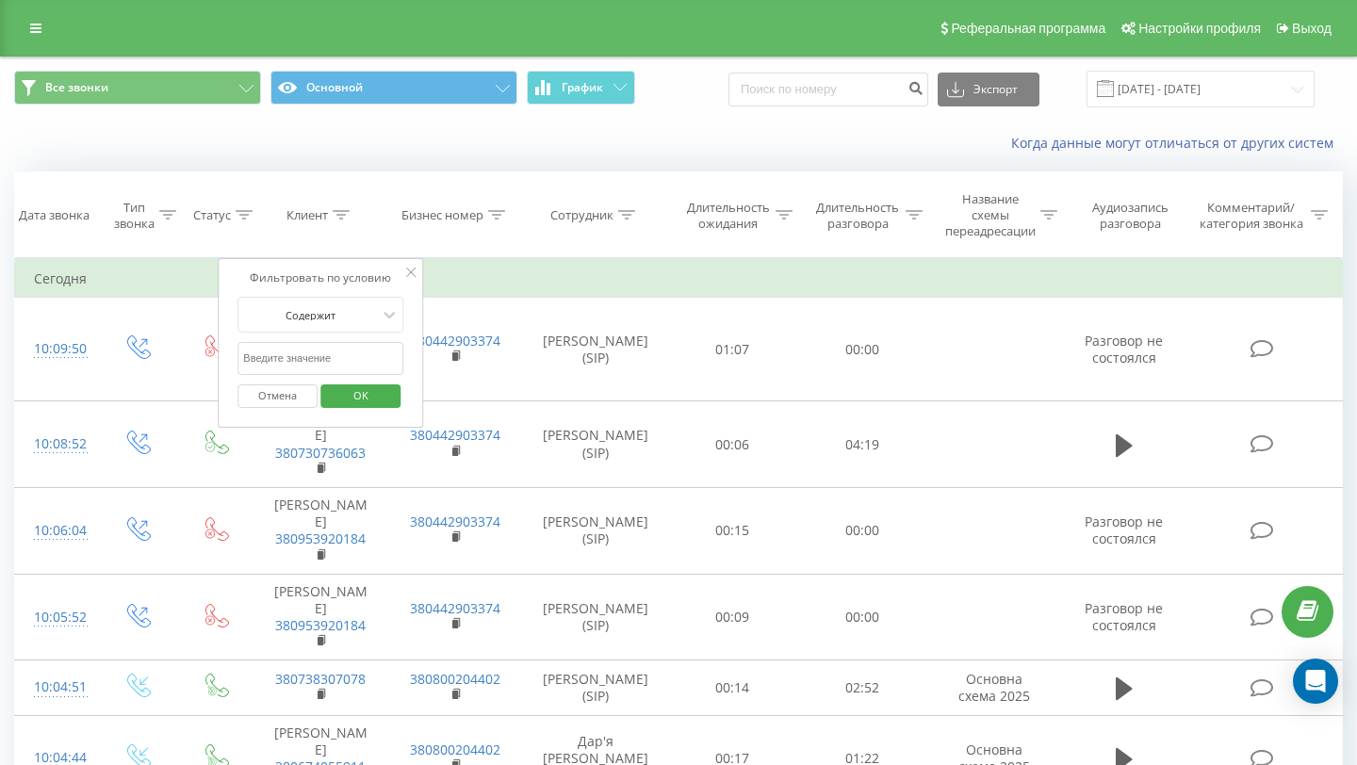
click at [336, 368] on input "text" at bounding box center [320, 358] width 166 height 33
paste input "[PERSON_NAME]"
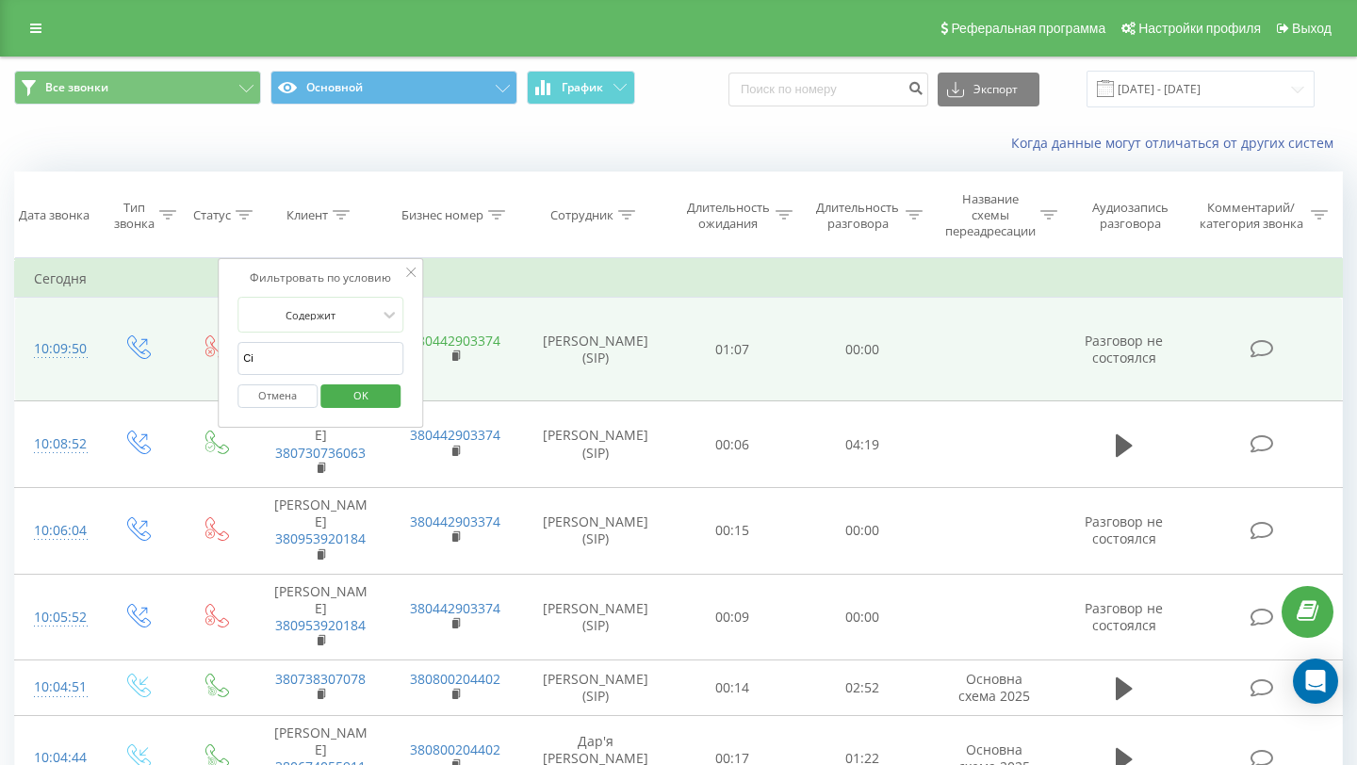
type input "С"
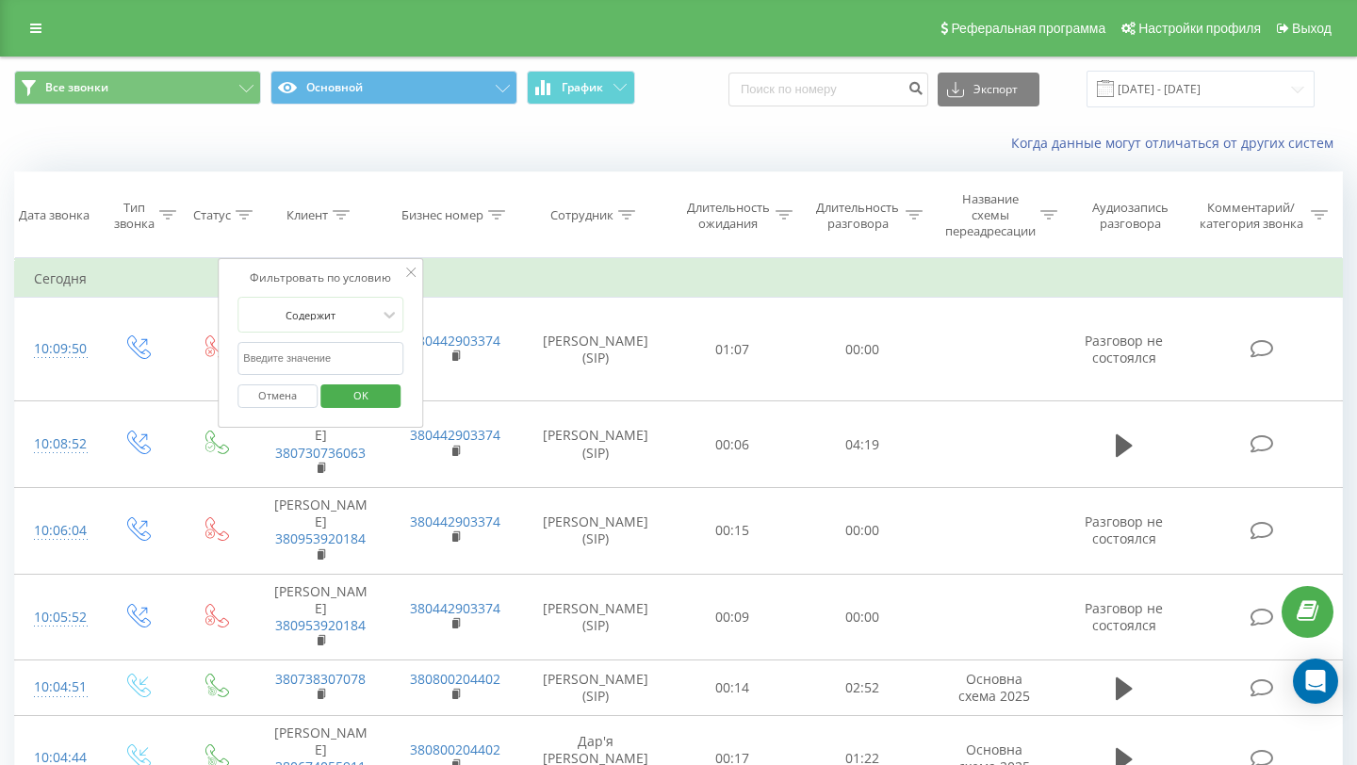
click at [268, 396] on button "Отмена" at bounding box center [277, 396] width 80 height 24
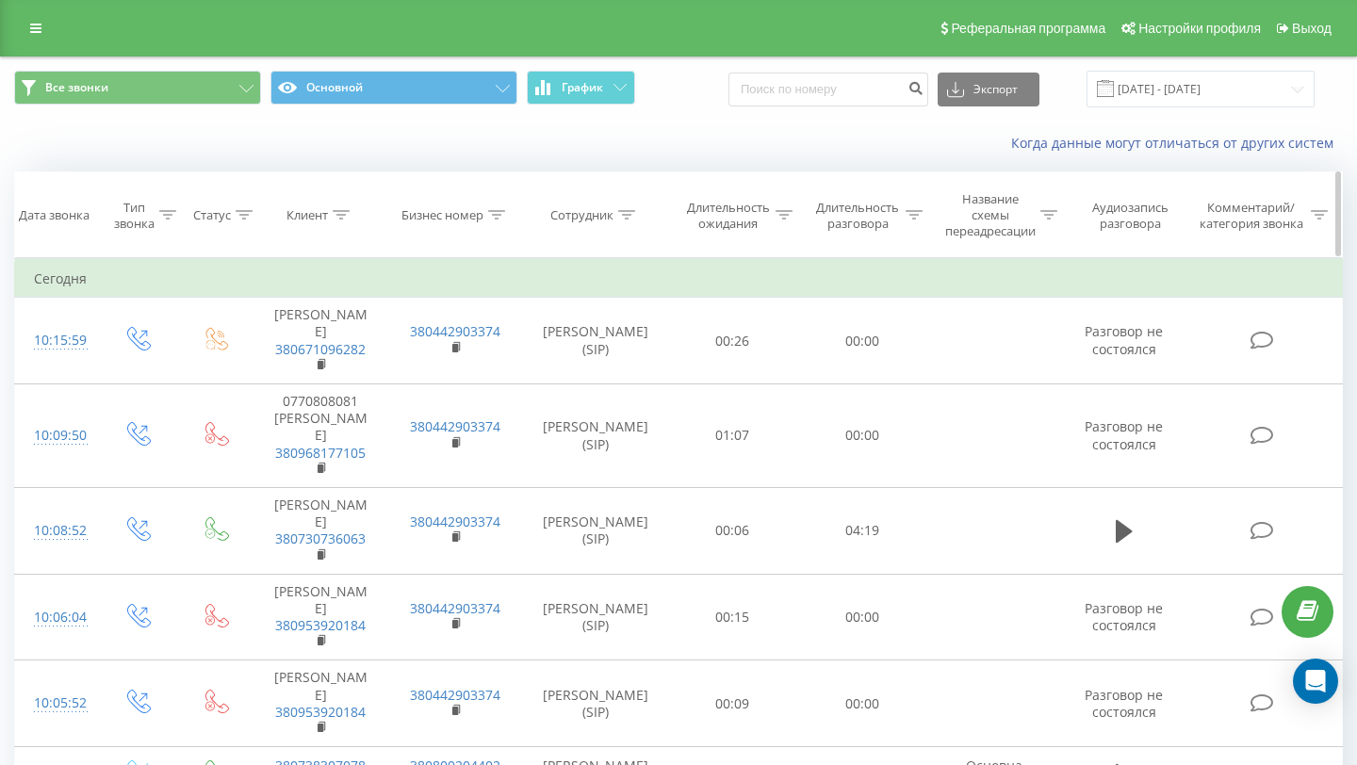
click at [600, 216] on div "Сотрудник" at bounding box center [581, 215] width 63 height 16
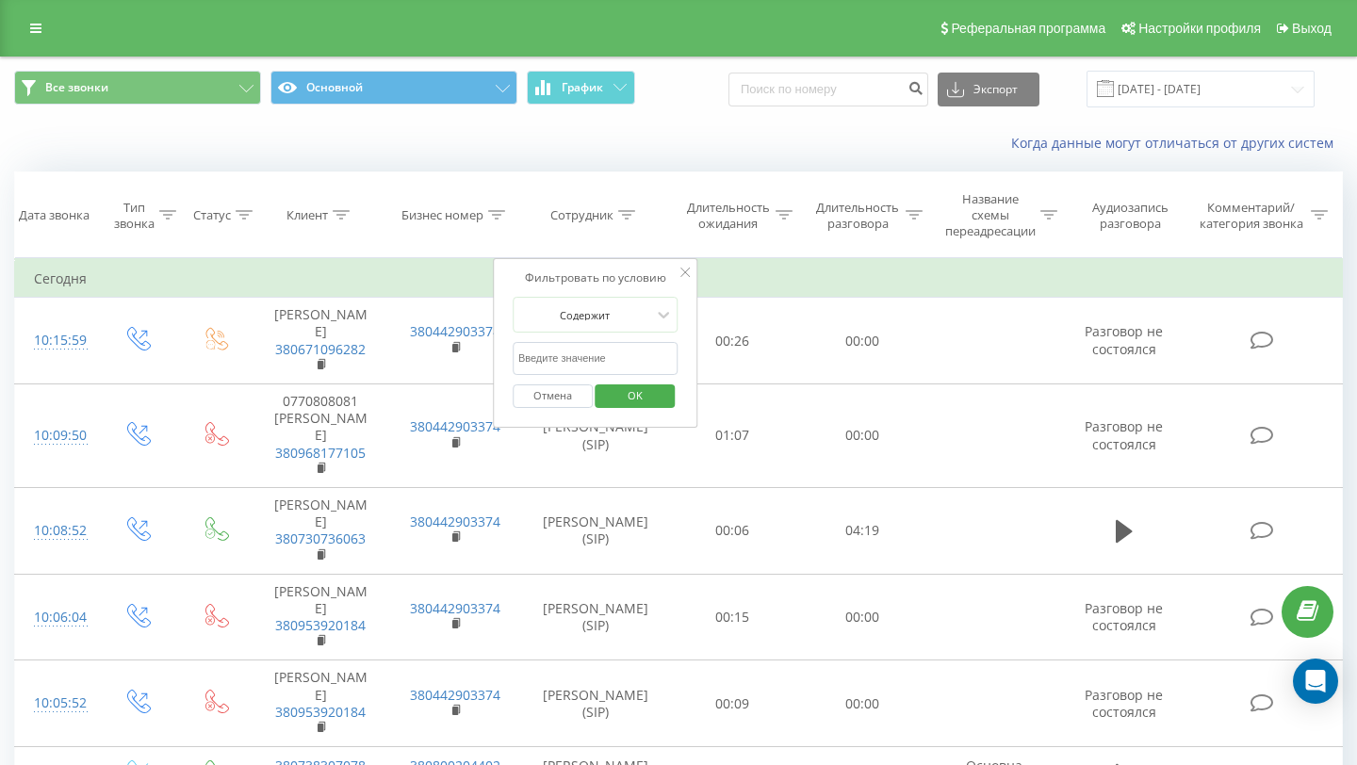
click at [586, 364] on input "text" at bounding box center [596, 358] width 166 height 33
paste input "[PERSON_NAME]"
type input "[PERSON_NAME]"
click at [617, 389] on span "OK" at bounding box center [635, 395] width 53 height 29
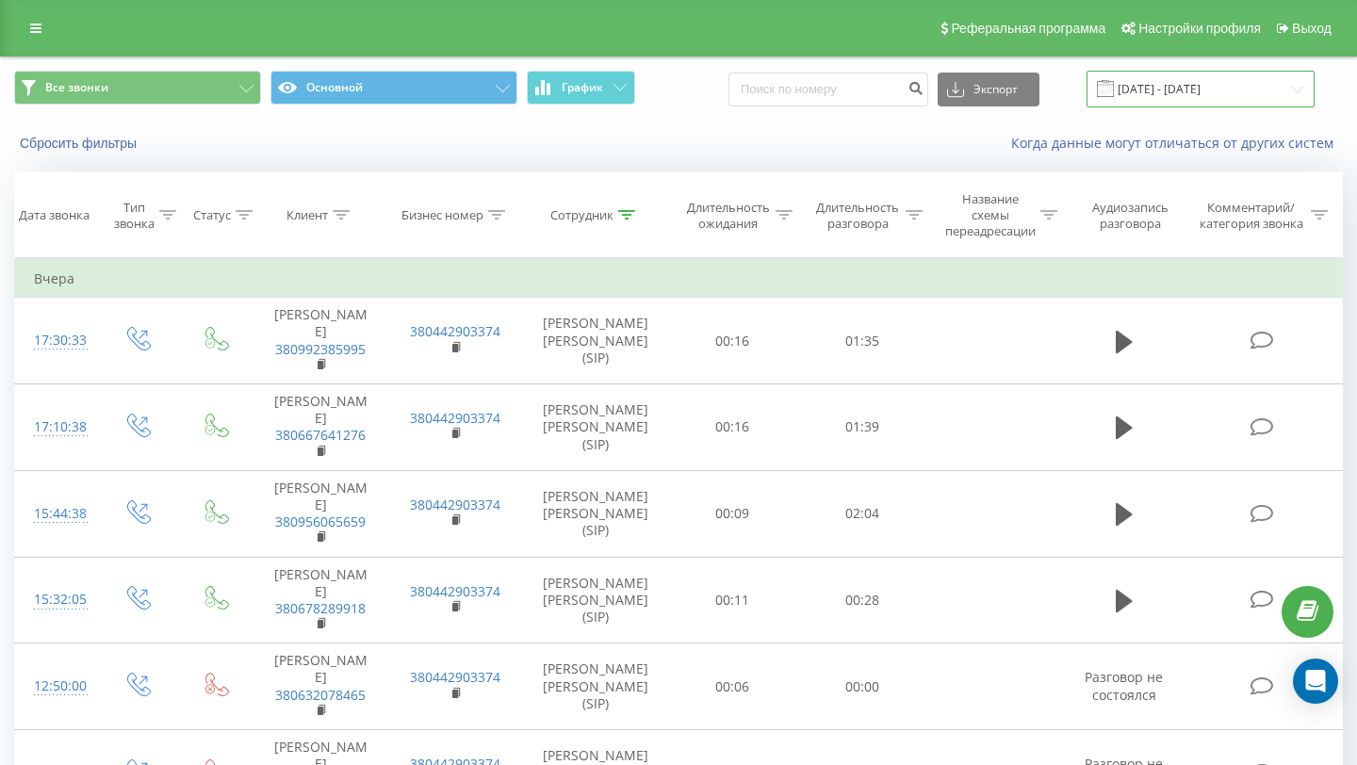
click at [1213, 91] on input "23.08.2025 - 23.09.2025" at bounding box center [1200, 89] width 228 height 37
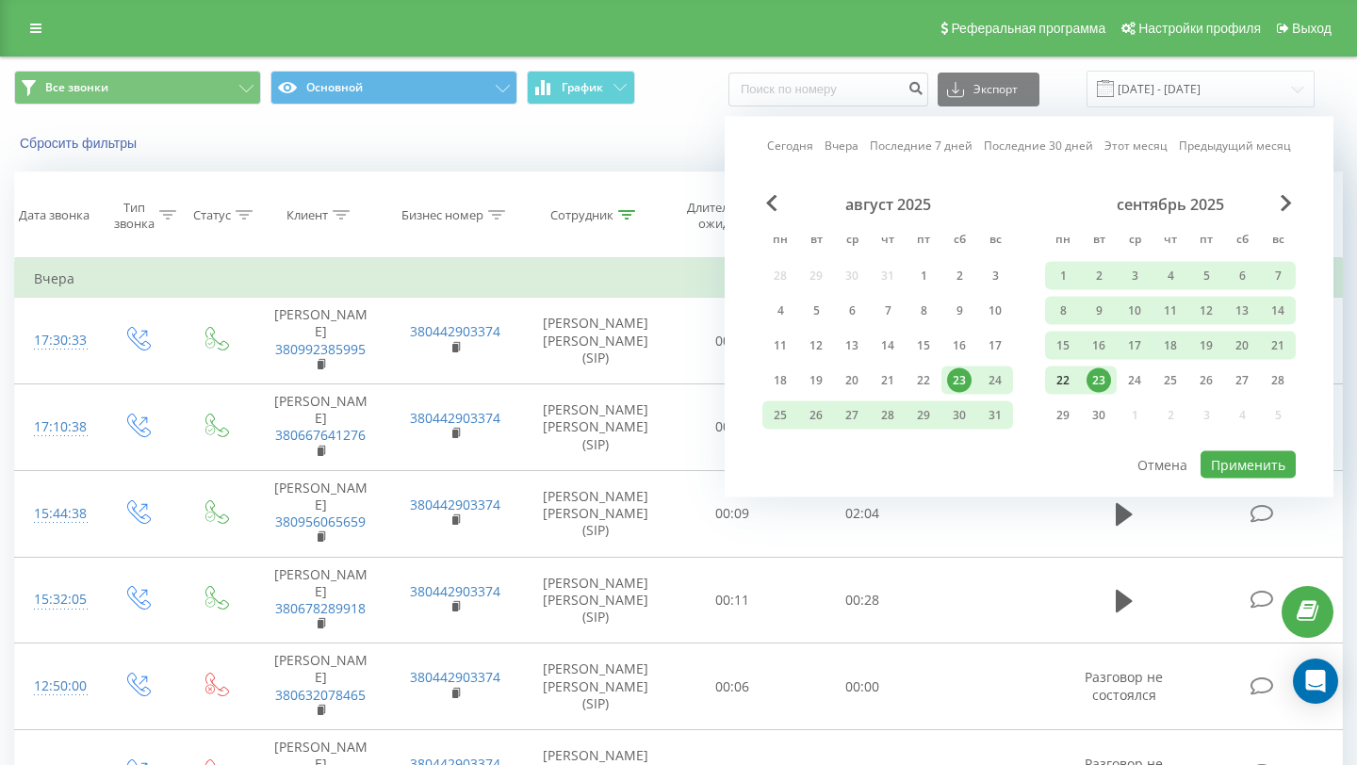
click at [1052, 370] on div "22" at bounding box center [1062, 380] width 24 height 24
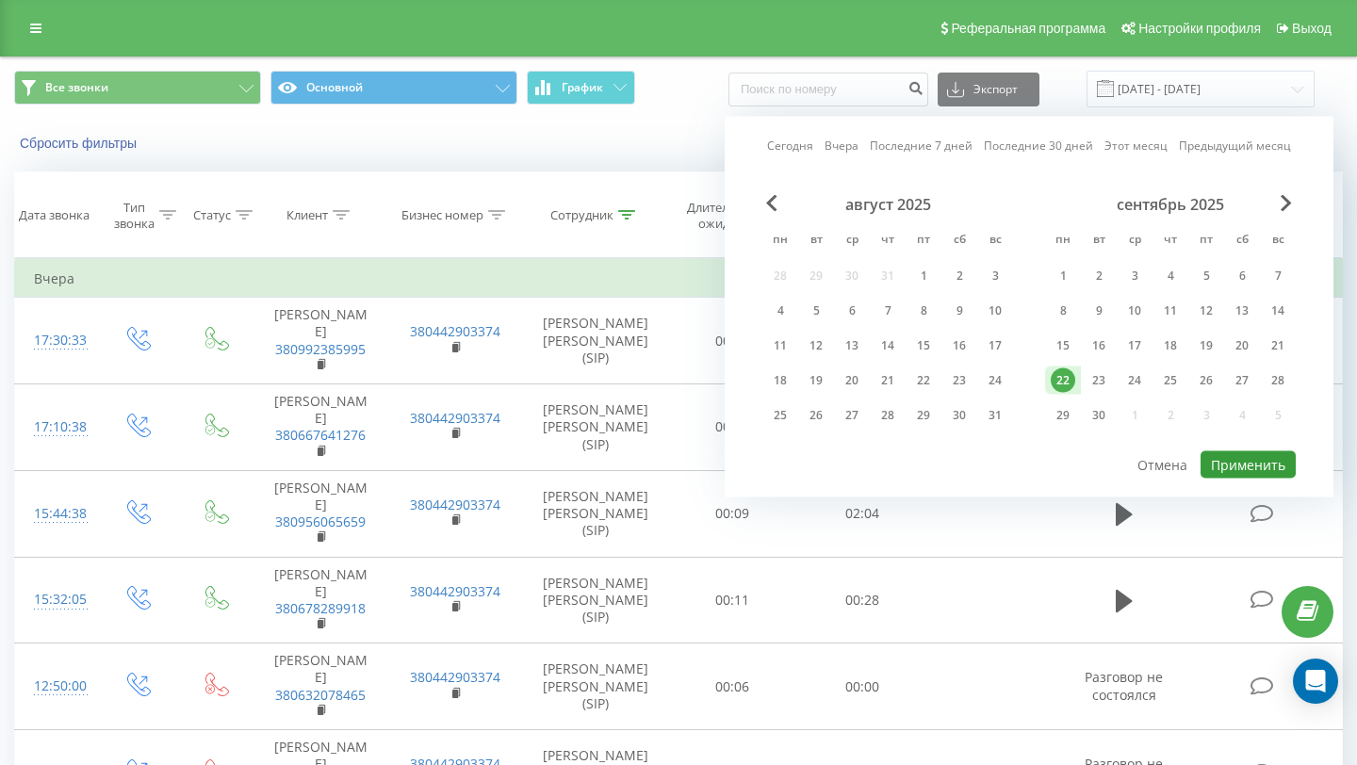
click at [1256, 465] on button "Применить" at bounding box center [1247, 464] width 95 height 27
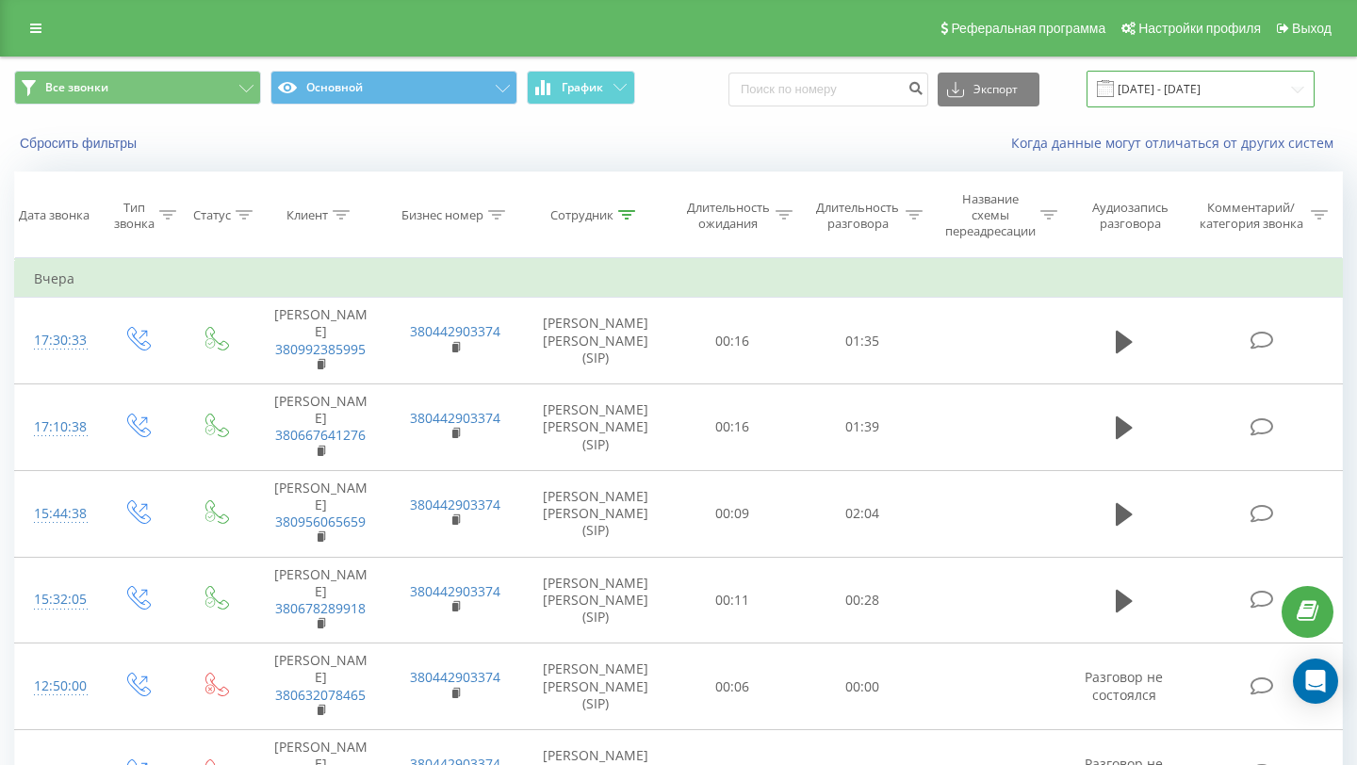
click at [1173, 86] on input "[DATE] - [DATE]" at bounding box center [1200, 89] width 228 height 37
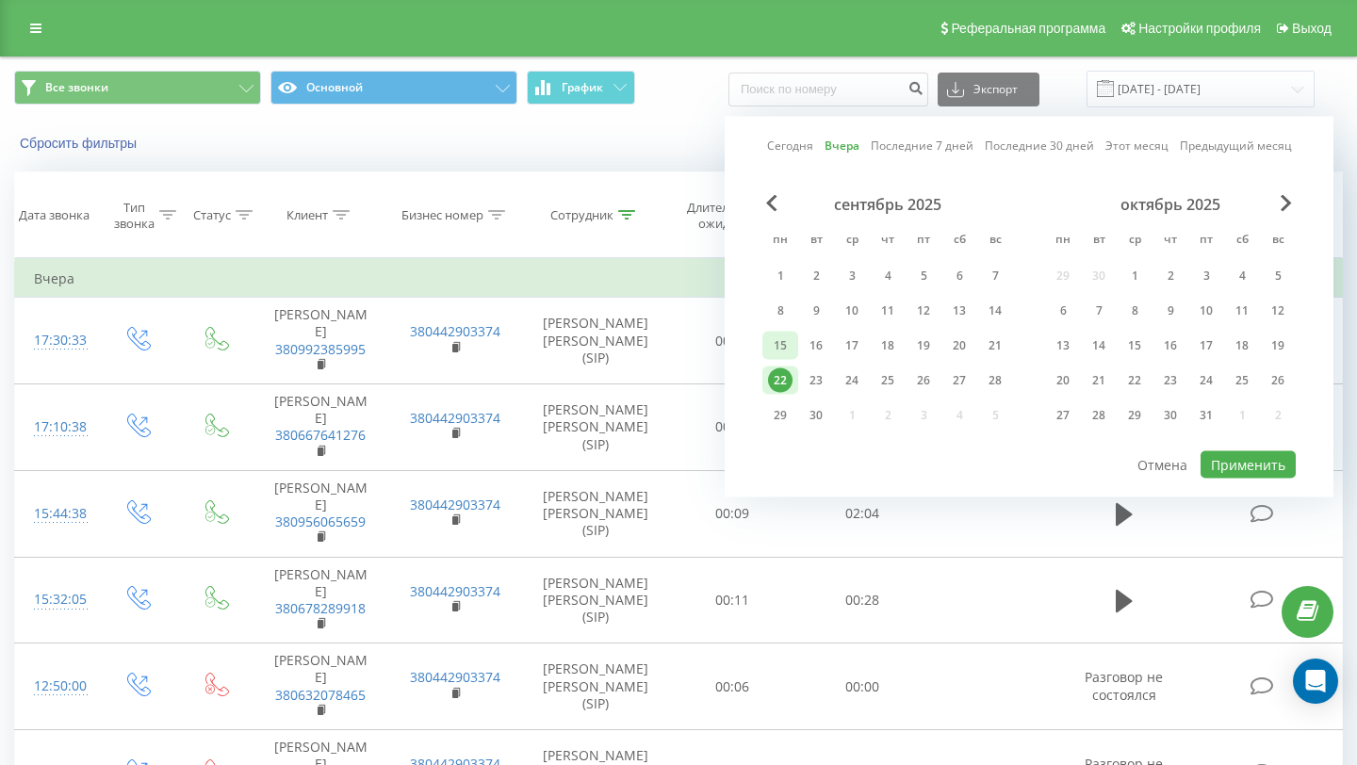
click at [780, 343] on div "15" at bounding box center [780, 346] width 24 height 24
click at [1238, 464] on button "Применить" at bounding box center [1247, 464] width 95 height 27
type input "[DATE] - [DATE]"
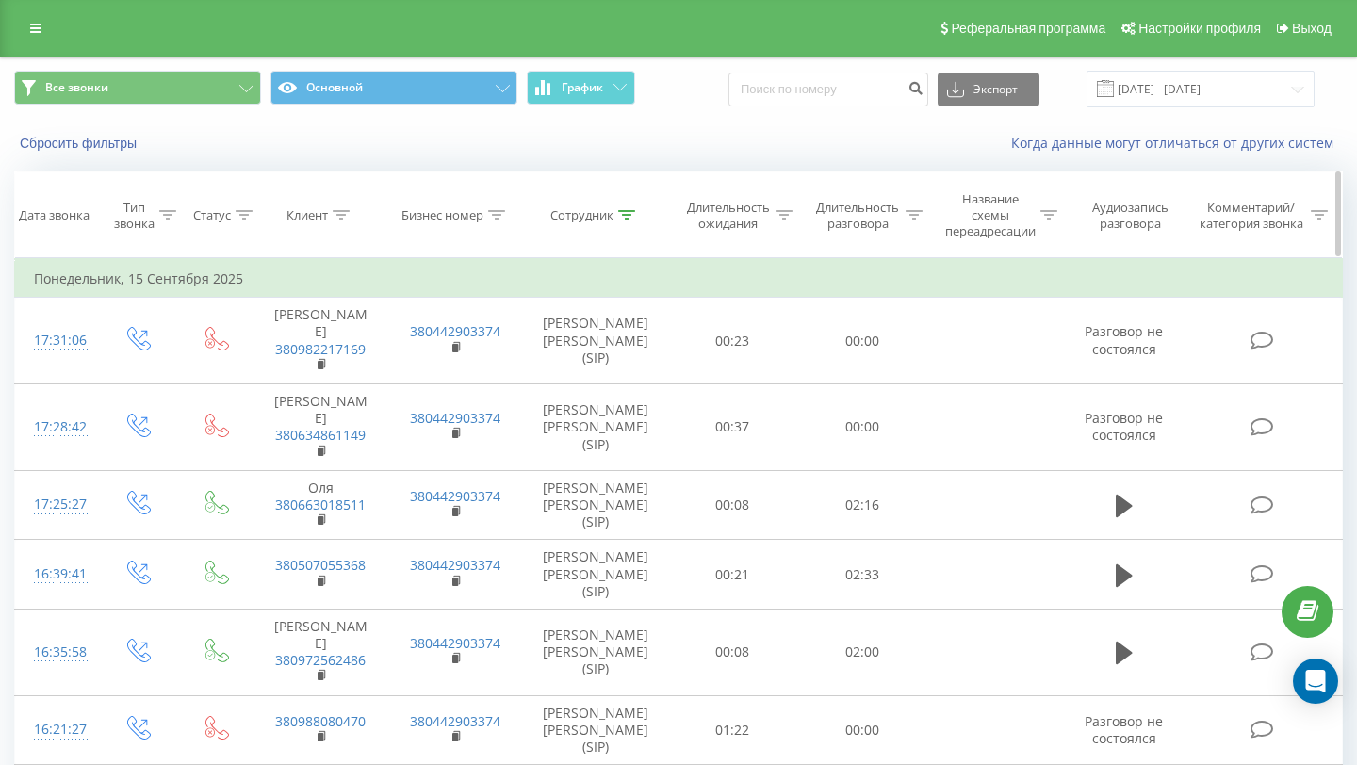
click at [321, 221] on div "Клиент" at bounding box center [306, 215] width 41 height 16
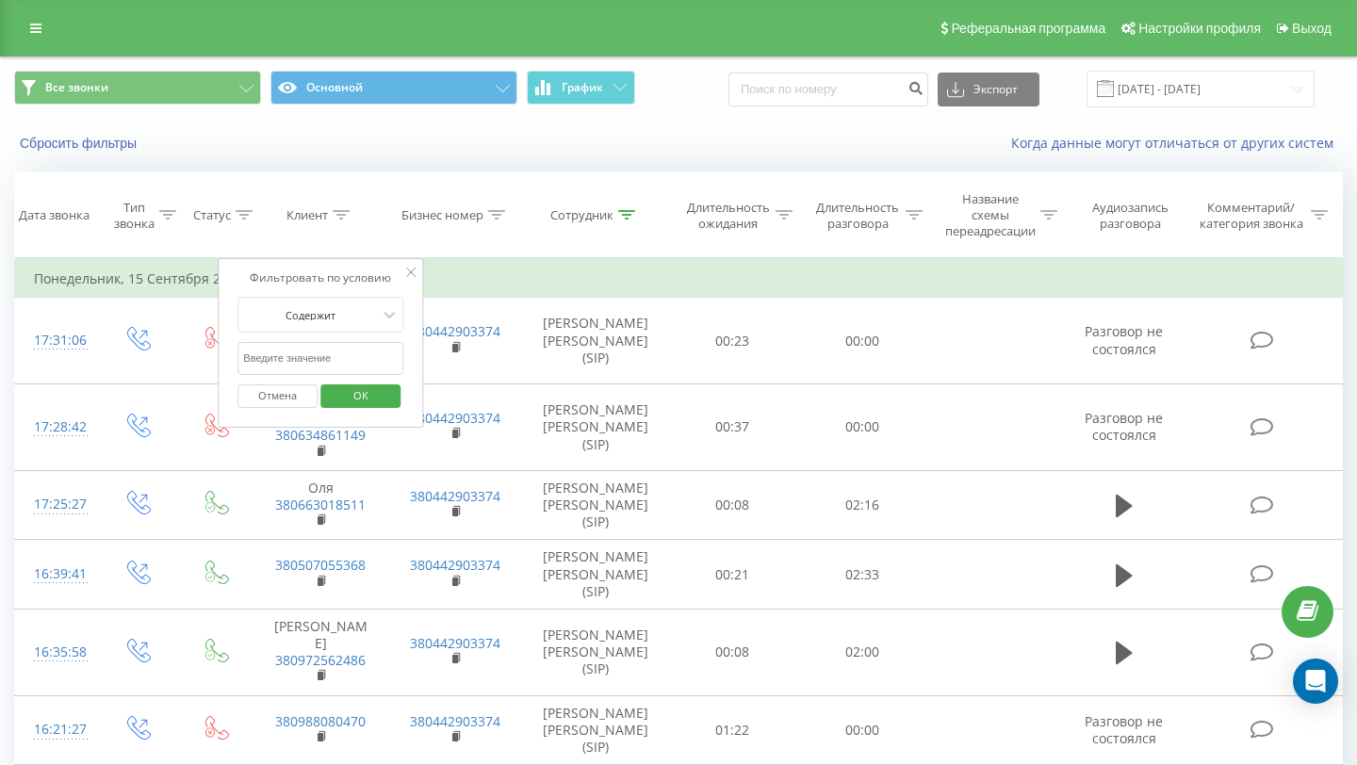
click at [322, 360] on input "text" at bounding box center [320, 358] width 166 height 33
paste input "+380(63)885-77-49"
click at [319, 358] on input "+380(63)885-77-49" at bounding box center [320, 358] width 166 height 33
type input "380638857749"
click at [373, 401] on span "OK" at bounding box center [360, 395] width 53 height 29
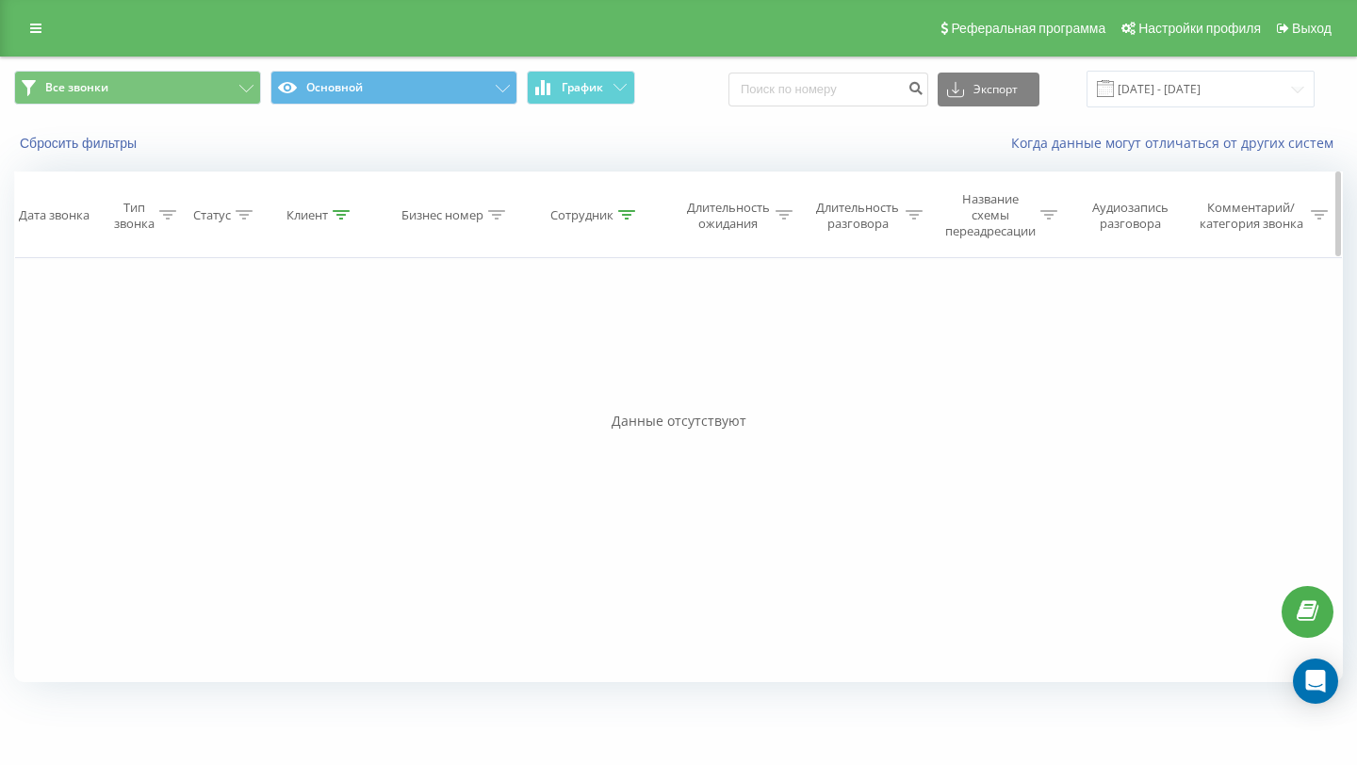
click at [328, 218] on div "Клиент" at bounding box center [306, 215] width 41 height 16
click at [354, 401] on span "OK" at bounding box center [360, 395] width 53 height 29
click at [586, 223] on th "Сотрудник" at bounding box center [595, 215] width 145 height 86
click at [584, 204] on th "Сотрудник" at bounding box center [595, 215] width 145 height 86
click at [587, 219] on div "Сотрудник" at bounding box center [581, 215] width 63 height 16
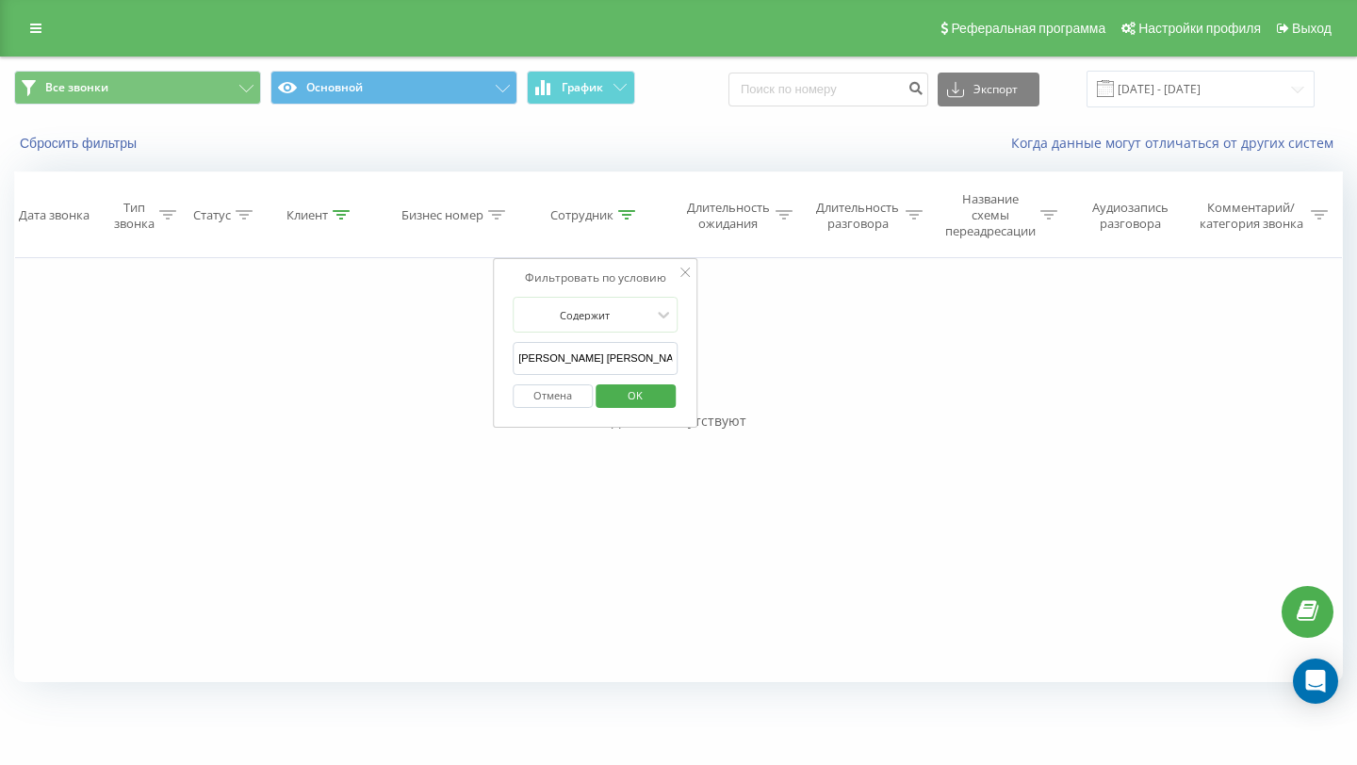
drag, startPoint x: 669, startPoint y: 363, endPoint x: 517, endPoint y: 359, distance: 151.7
click at [517, 359] on input "[PERSON_NAME]" at bounding box center [596, 358] width 166 height 33
click at [634, 396] on span "OK" at bounding box center [635, 395] width 53 height 29
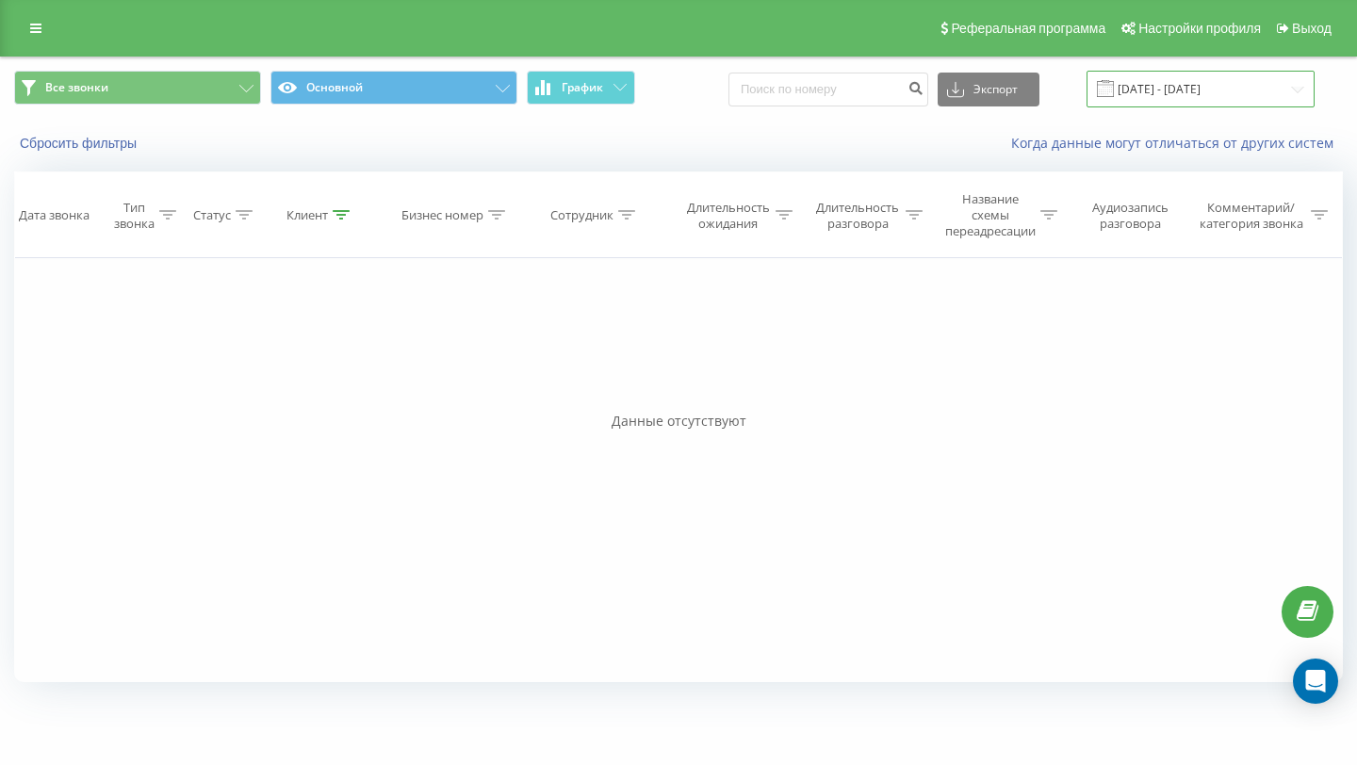
click at [1198, 82] on input "[DATE] - [DATE]" at bounding box center [1200, 89] width 228 height 37
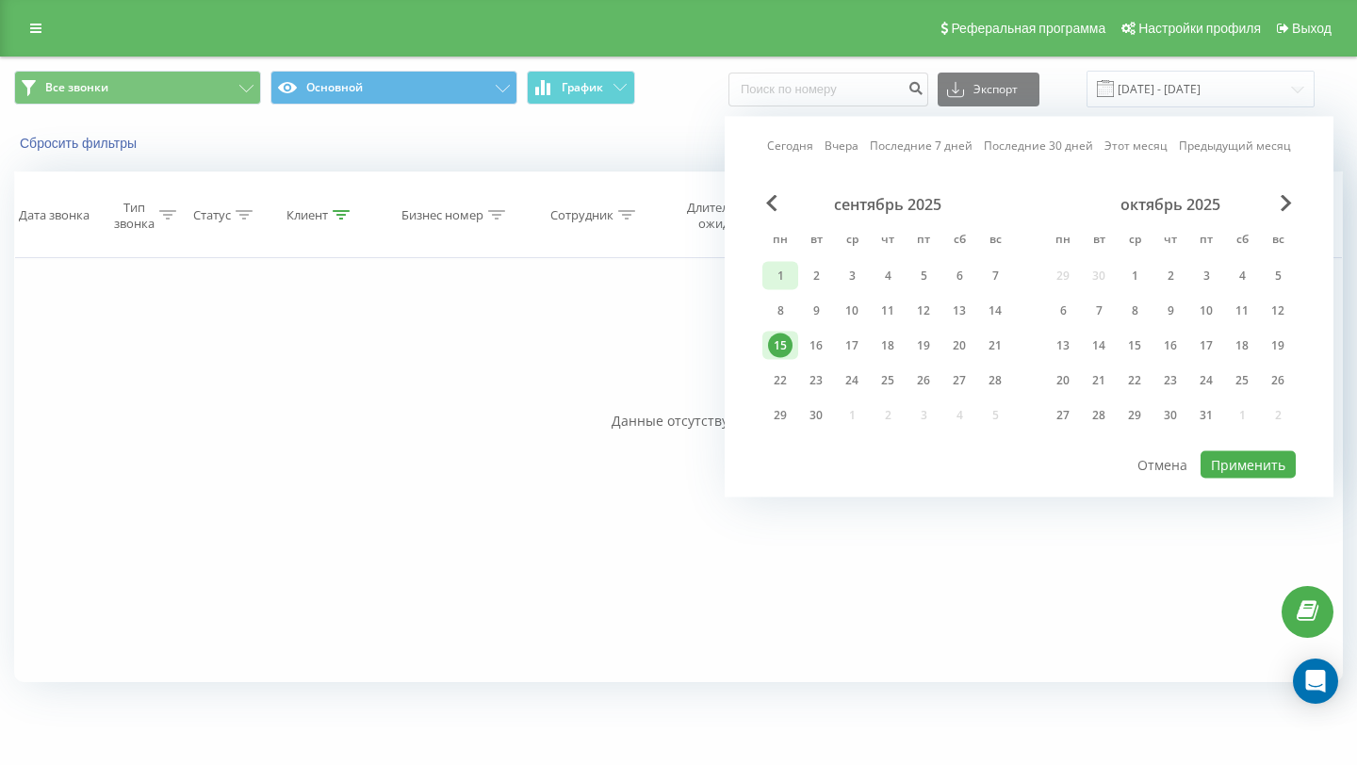
click at [773, 282] on div "1" at bounding box center [780, 276] width 24 height 24
click at [814, 392] on div "23" at bounding box center [816, 380] width 36 height 28
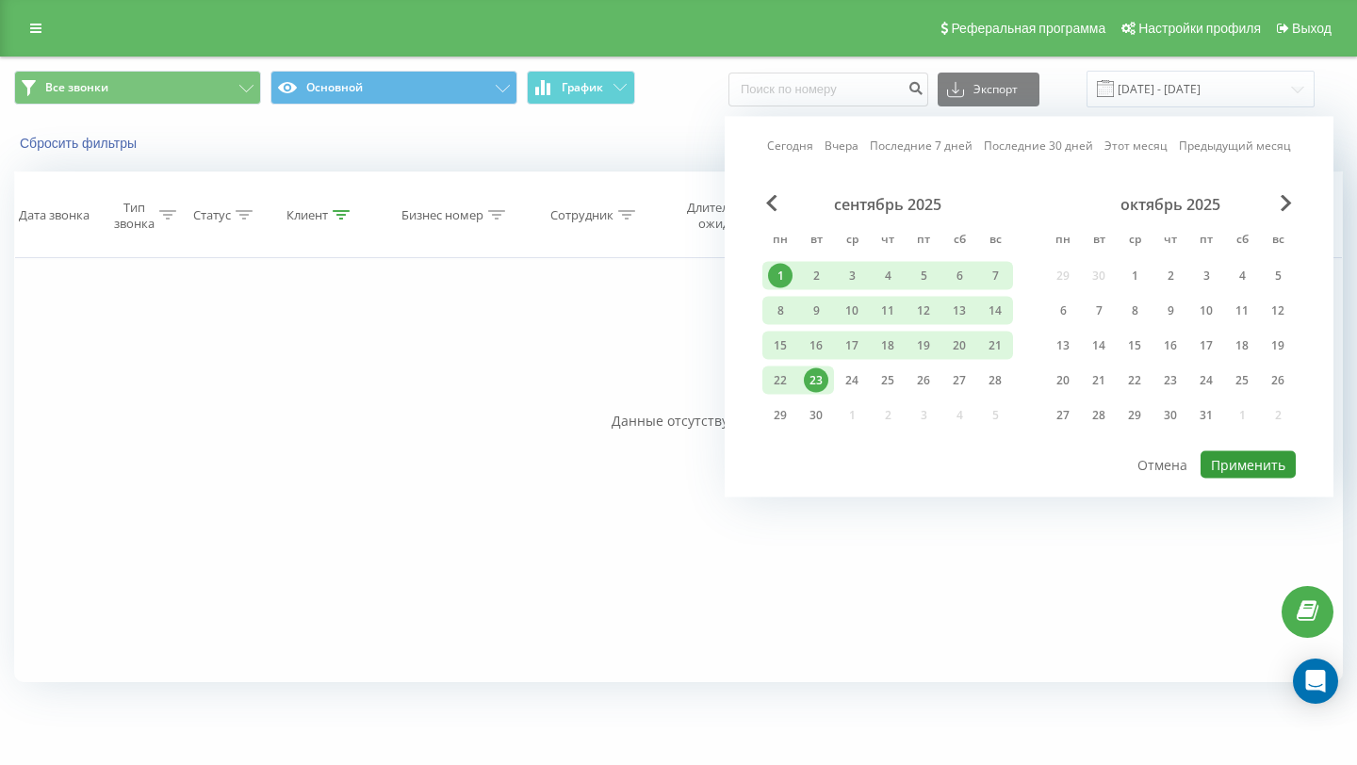
click at [1260, 462] on button "Применить" at bounding box center [1247, 464] width 95 height 27
type input "01.09.2025 - 23.09.2025"
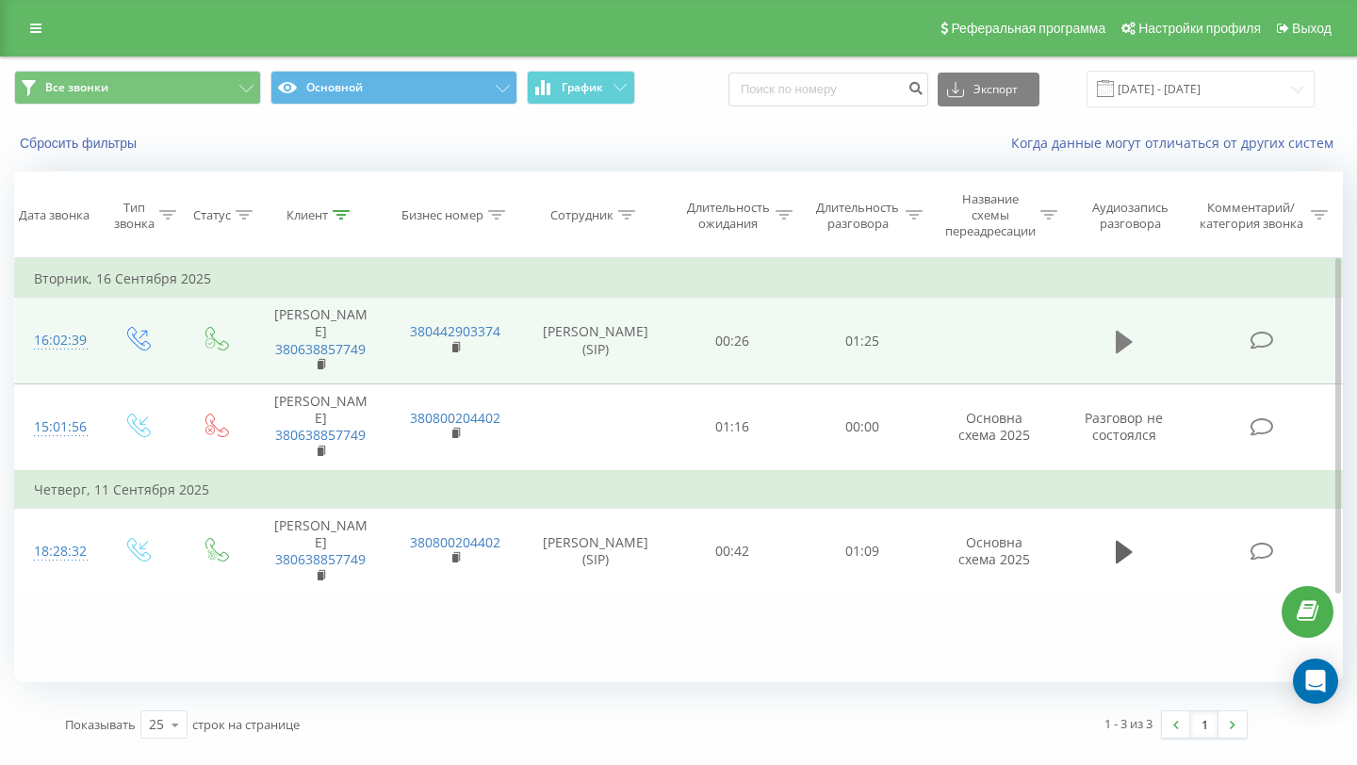
click at [1128, 337] on icon at bounding box center [1123, 342] width 17 height 26
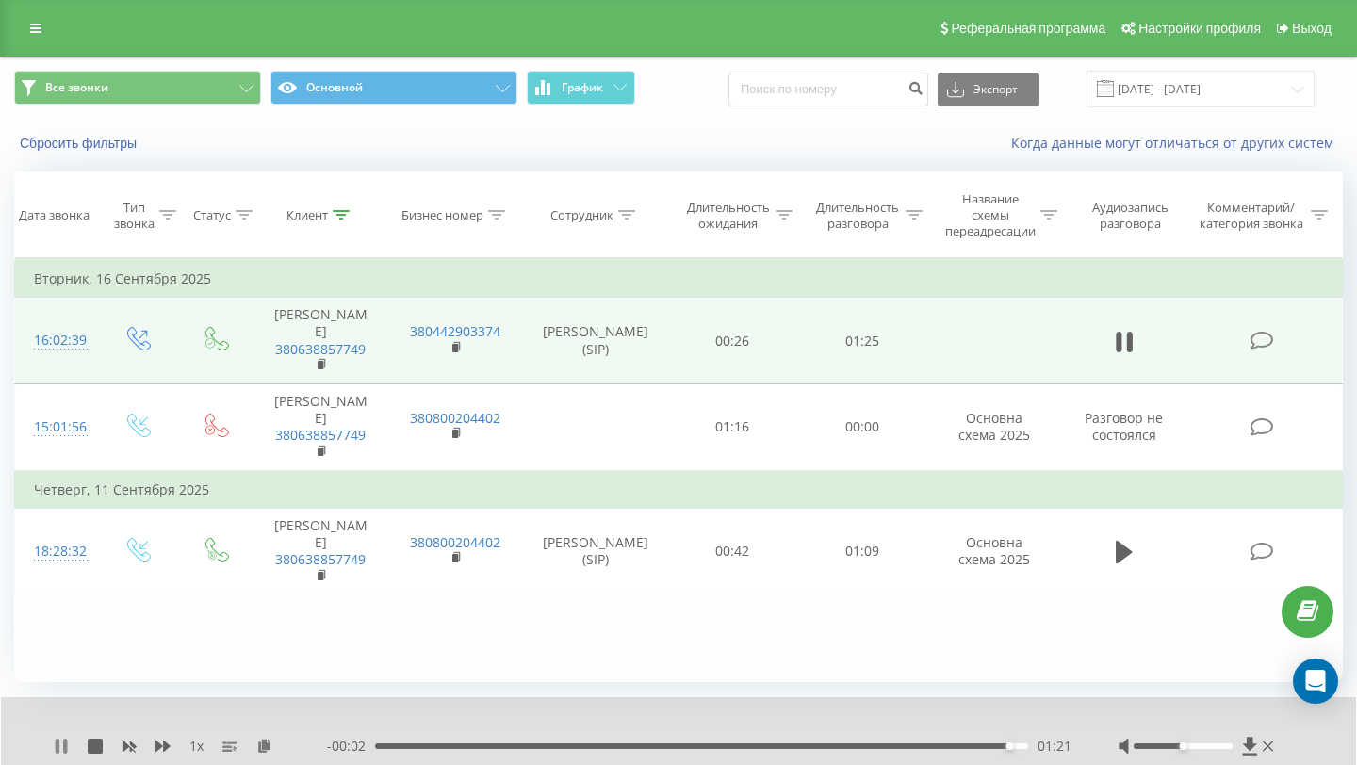
click at [61, 745] on icon at bounding box center [61, 746] width 15 height 15
click at [318, 217] on div "Клиент" at bounding box center [306, 215] width 41 height 16
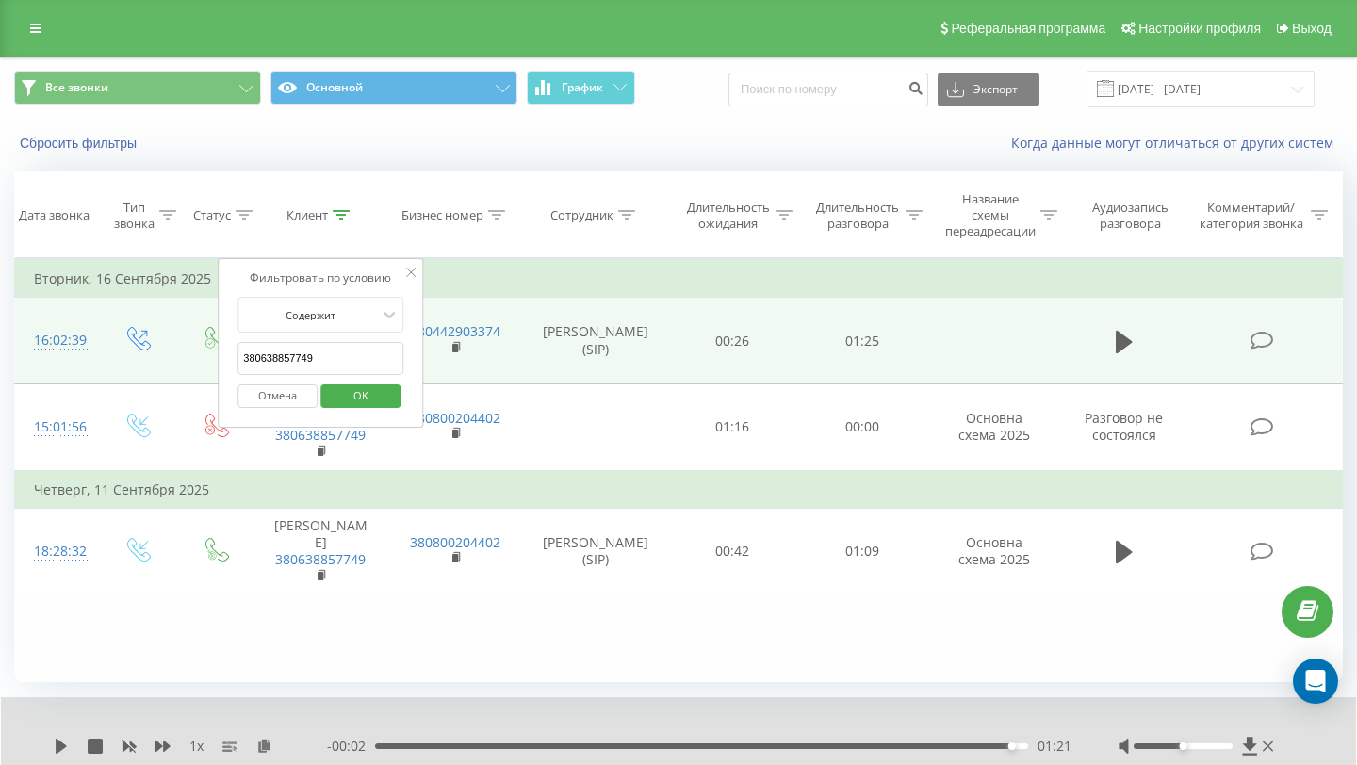
drag, startPoint x: 325, startPoint y: 350, endPoint x: 253, endPoint y: 349, distance: 71.6
click at [254, 350] on input "380638857749" at bounding box center [320, 358] width 166 height 33
drag, startPoint x: 316, startPoint y: 359, endPoint x: 212, endPoint y: 354, distance: 103.7
click at [212, 355] on table "Фильтровать по условию Равно Введите значение Отмена OK Фильтровать по условию …" at bounding box center [678, 426] width 1328 height 337
paste input "+38 (066) 960-68-65"
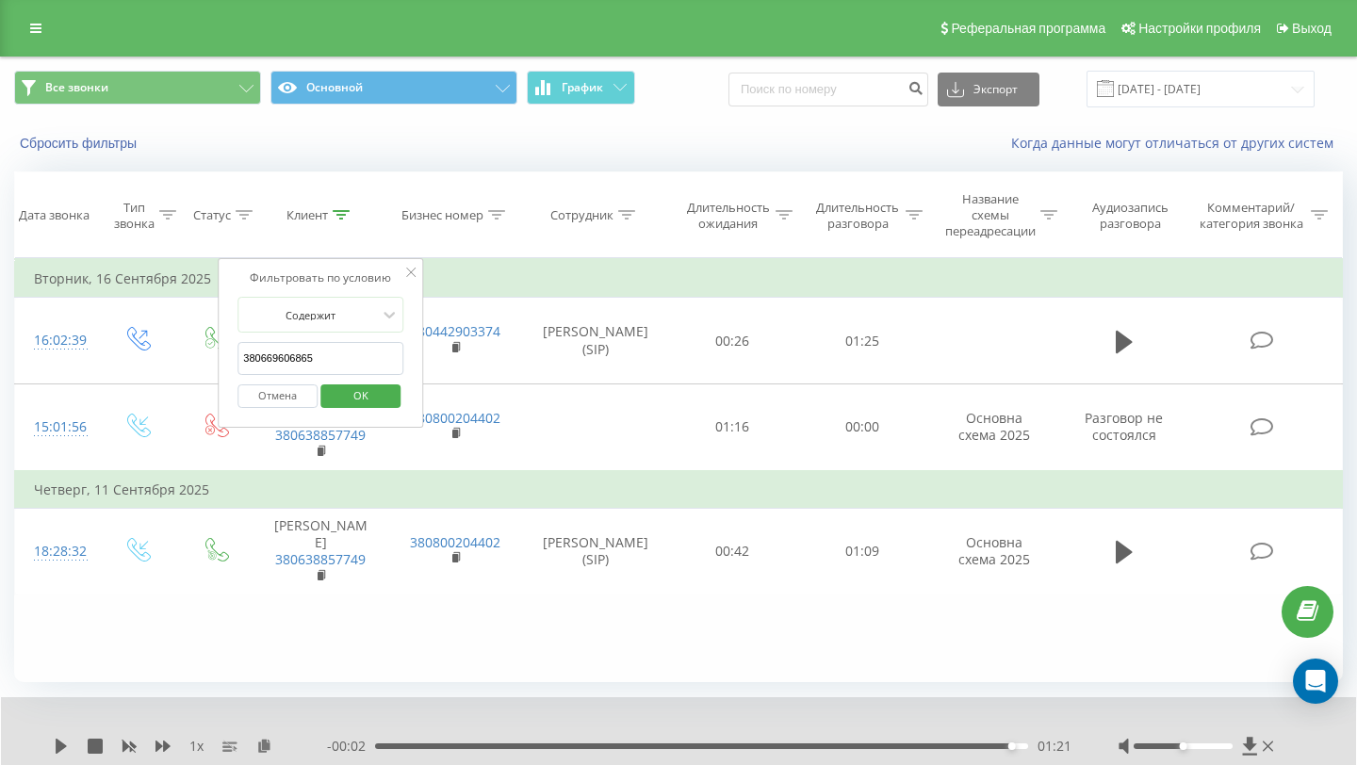
type input "380669606865"
click at [358, 401] on span "OK" at bounding box center [360, 395] width 53 height 29
